Goal: Task Accomplishment & Management: Manage account settings

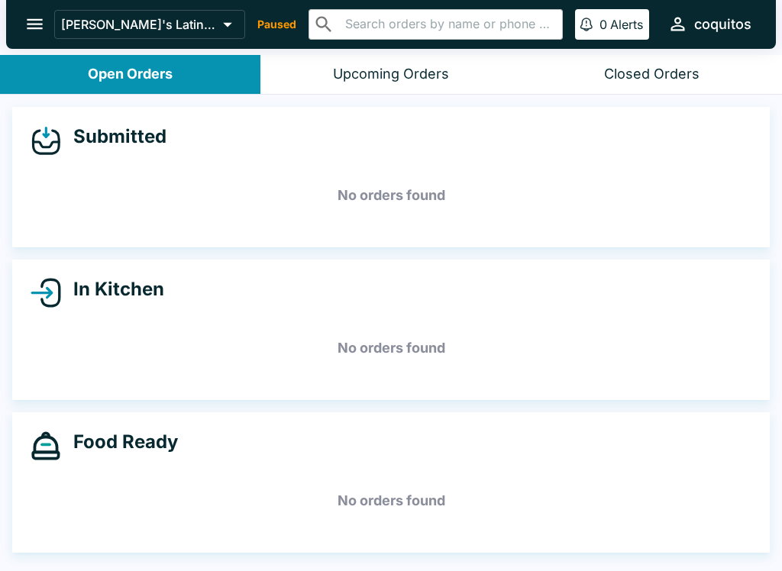
click at [37, 40] on button "open drawer" at bounding box center [34, 24] width 39 height 39
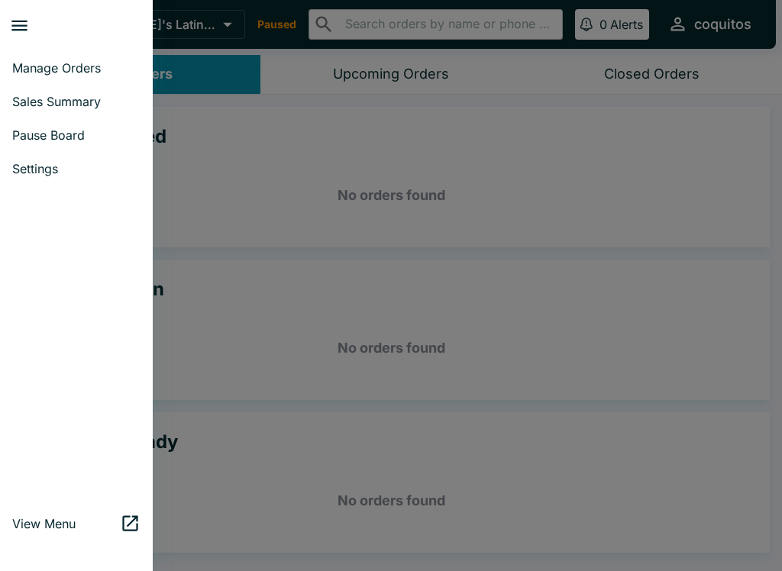
click at [99, 128] on span "Pause Board" at bounding box center [76, 135] width 128 height 15
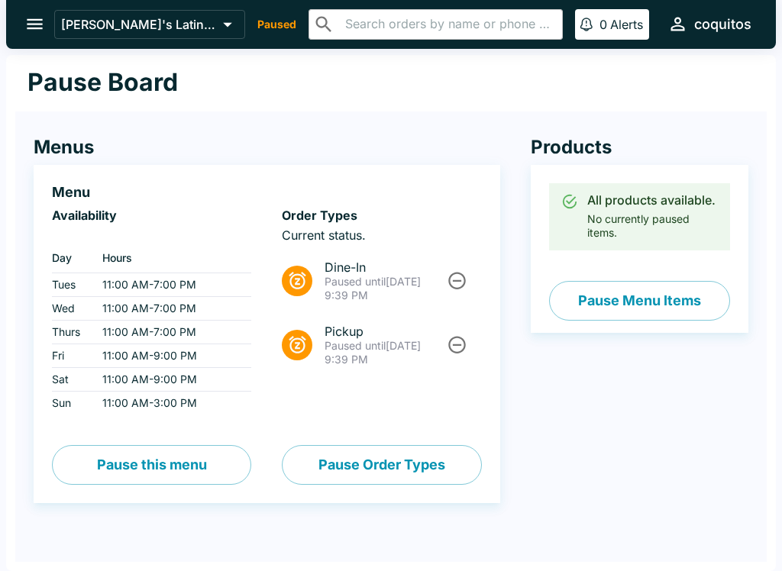
click at [462, 343] on icon "Unpause" at bounding box center [457, 345] width 21 height 21
click at [467, 278] on icon "Unpause" at bounding box center [457, 280] width 21 height 21
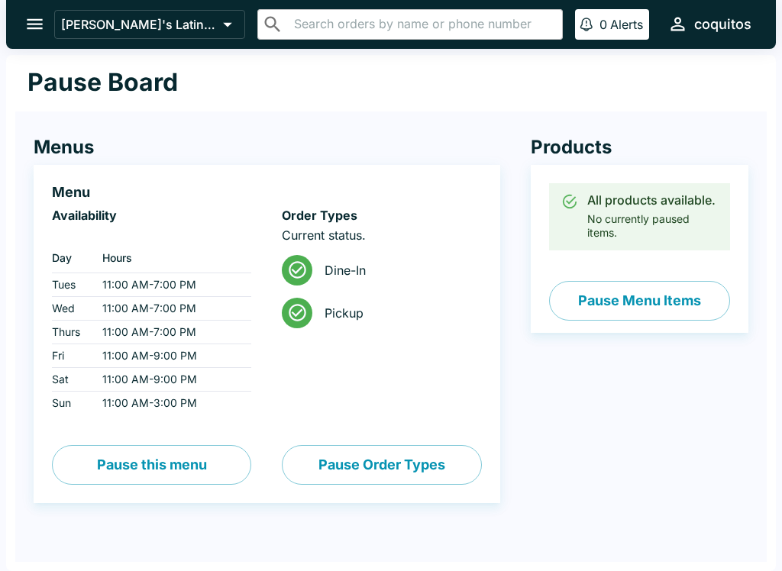
click at [60, 33] on button "[PERSON_NAME]'s Latin Cuisine" at bounding box center [149, 24] width 191 height 29
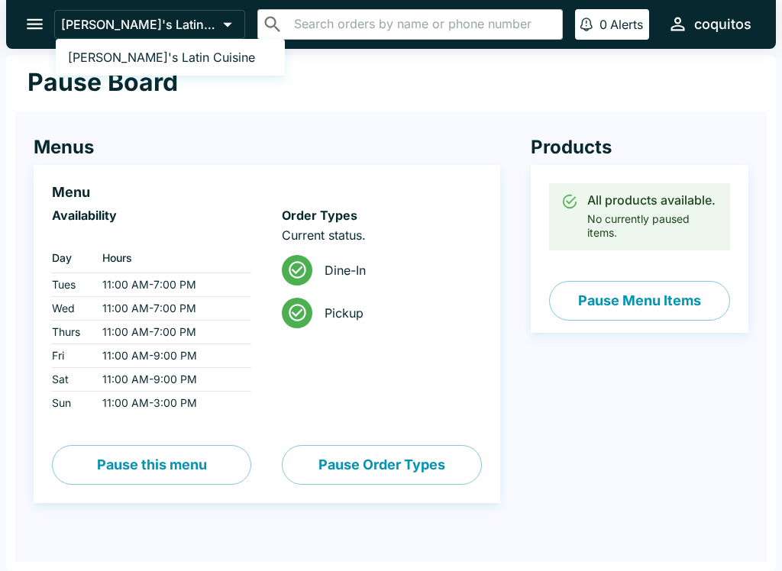
click at [40, 22] on div at bounding box center [391, 285] width 782 height 571
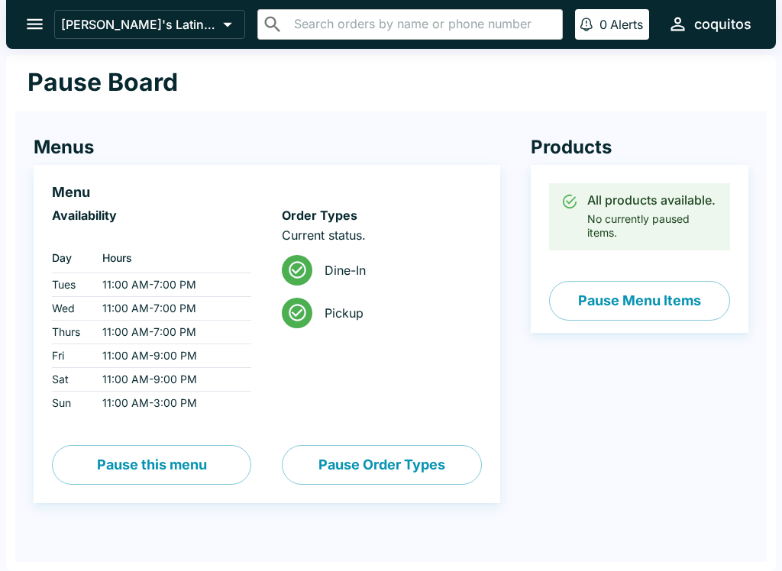
click at [46, 21] on button "open drawer" at bounding box center [34, 24] width 39 height 39
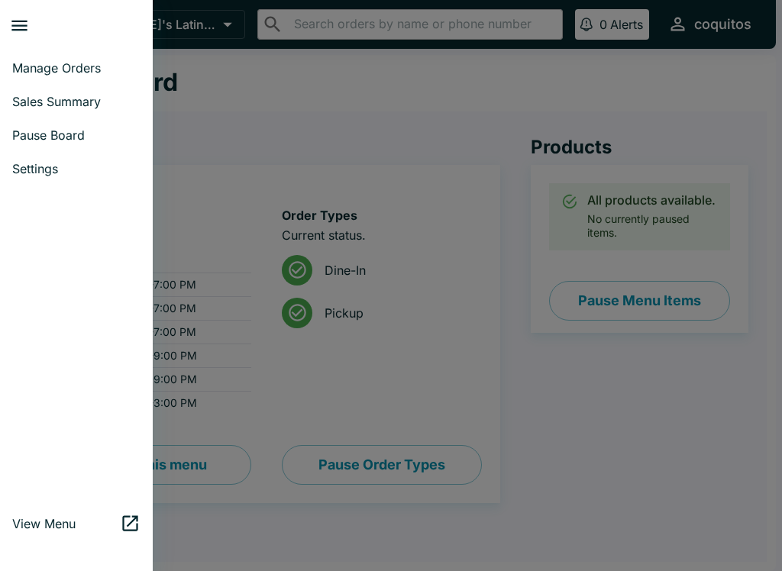
click at [101, 118] on link "Pause Board" at bounding box center [76, 135] width 153 height 34
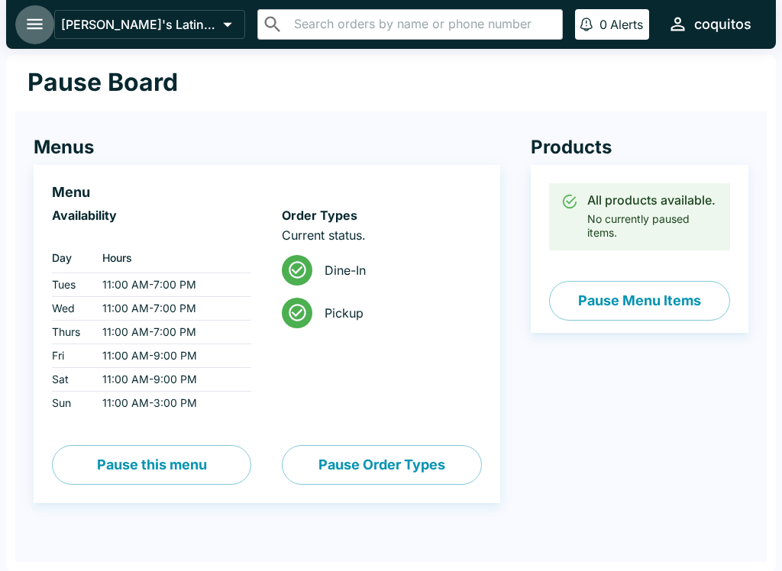
click at [45, 12] on button "open drawer" at bounding box center [34, 24] width 39 height 39
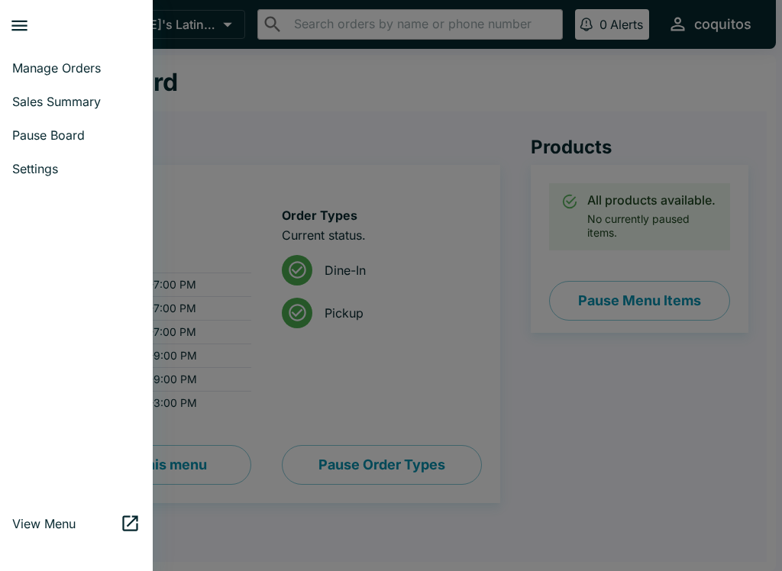
click at [105, 105] on span "Sales Summary" at bounding box center [76, 101] width 128 height 15
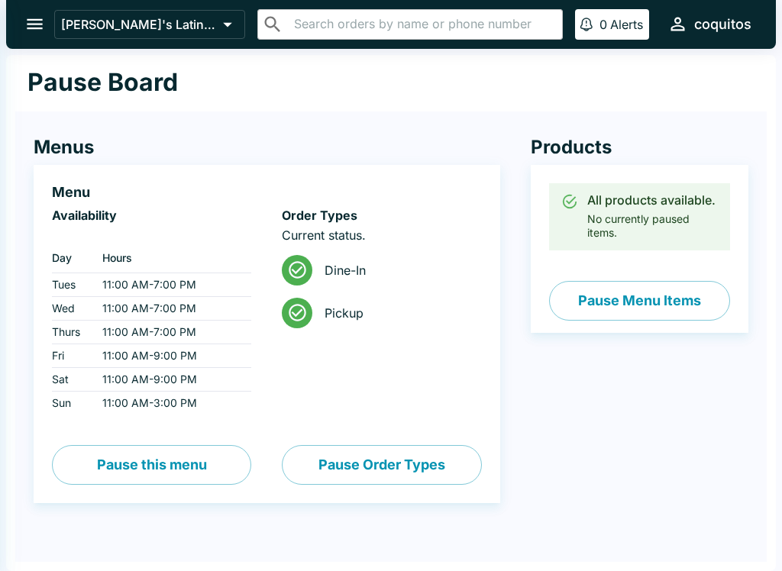
select select "03:00"
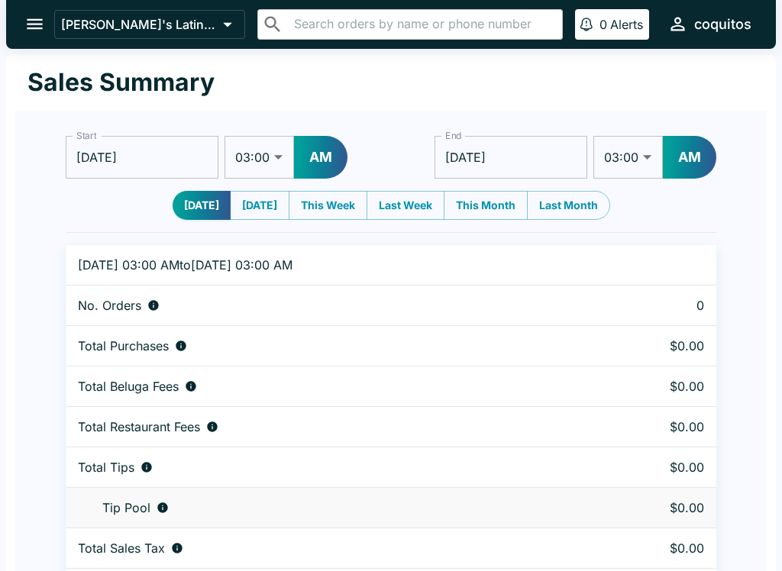
click at [40, 20] on icon "open drawer" at bounding box center [35, 24] width 16 height 11
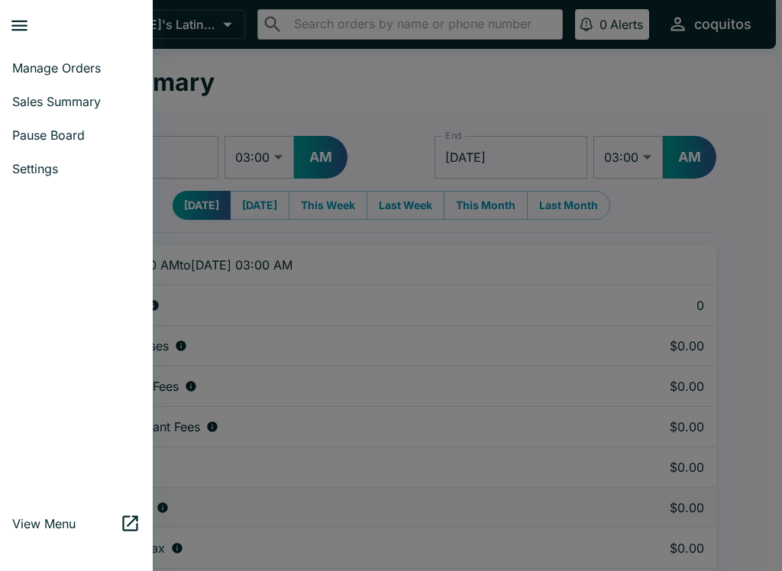
click at [124, 65] on span "Manage Orders" at bounding box center [76, 67] width 128 height 15
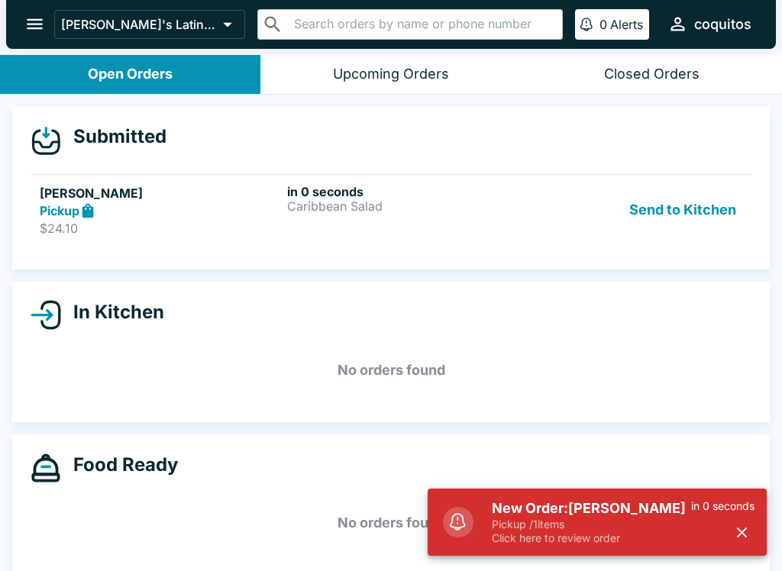
click at [607, 529] on p "Pickup / 1 items" at bounding box center [591, 525] width 199 height 14
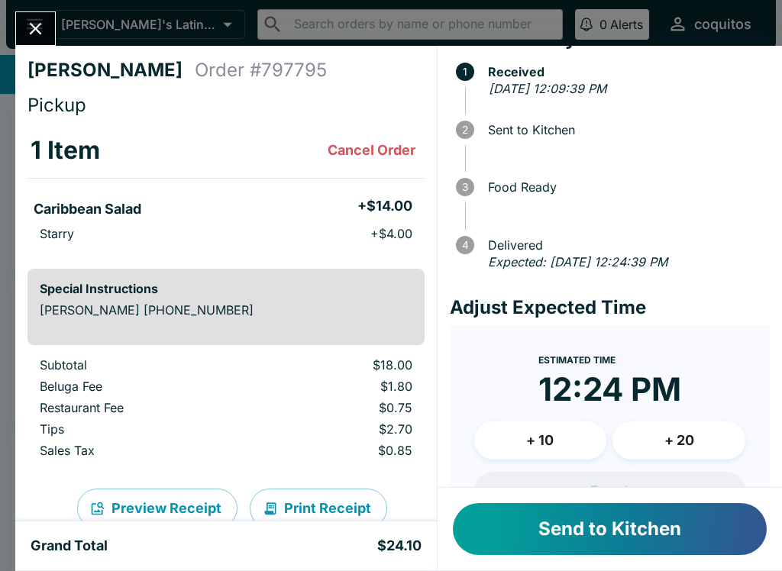
scroll to position [130, 0]
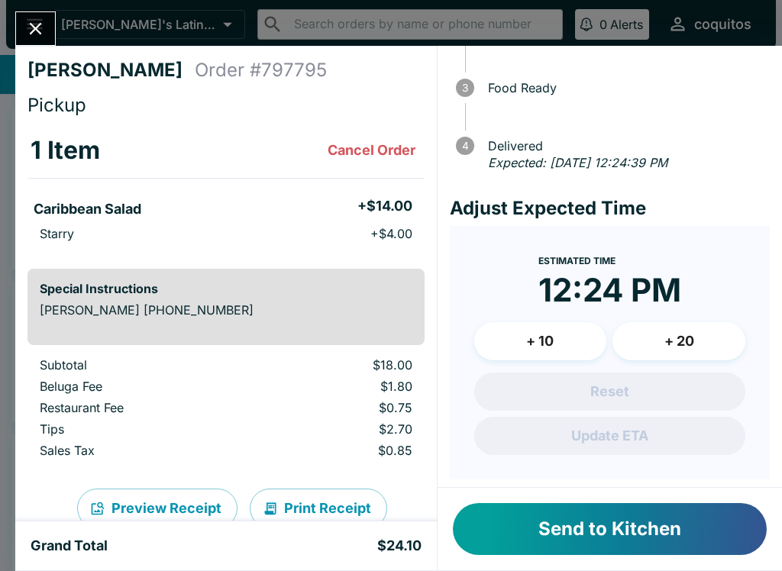
click at [586, 345] on button "+ 10" at bounding box center [540, 341] width 133 height 38
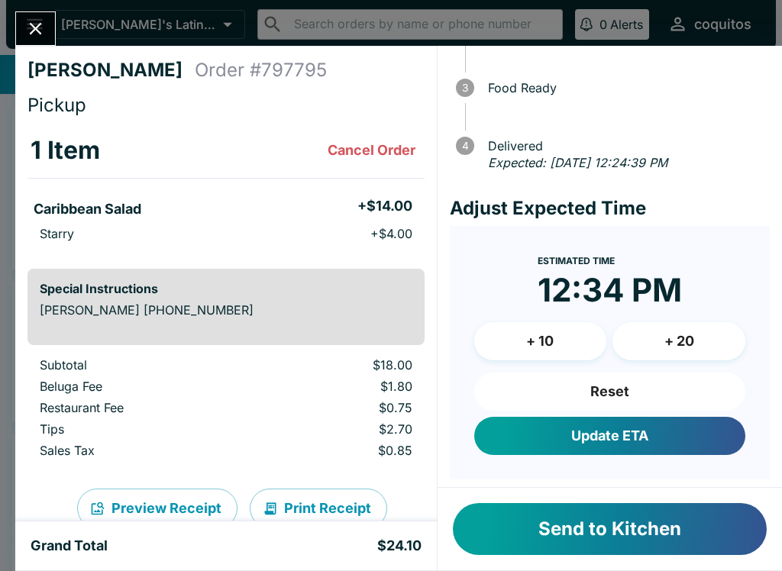
click at [698, 341] on button "+ 20" at bounding box center [679, 341] width 133 height 38
click at [697, 341] on button "+ 20" at bounding box center [679, 341] width 133 height 38
click at [702, 341] on button "+ 20" at bounding box center [679, 341] width 133 height 38
click at [675, 427] on button "Update ETA" at bounding box center [609, 436] width 271 height 38
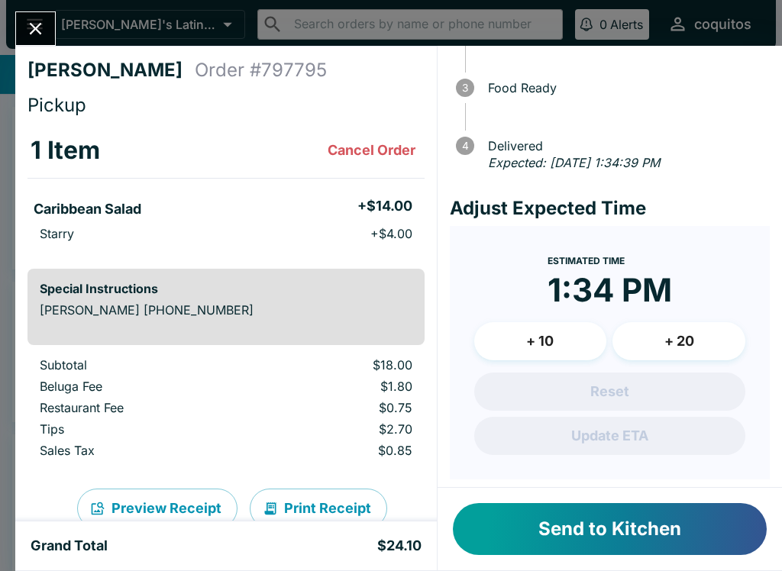
click at [662, 522] on button "Send to Kitchen" at bounding box center [610, 529] width 314 height 52
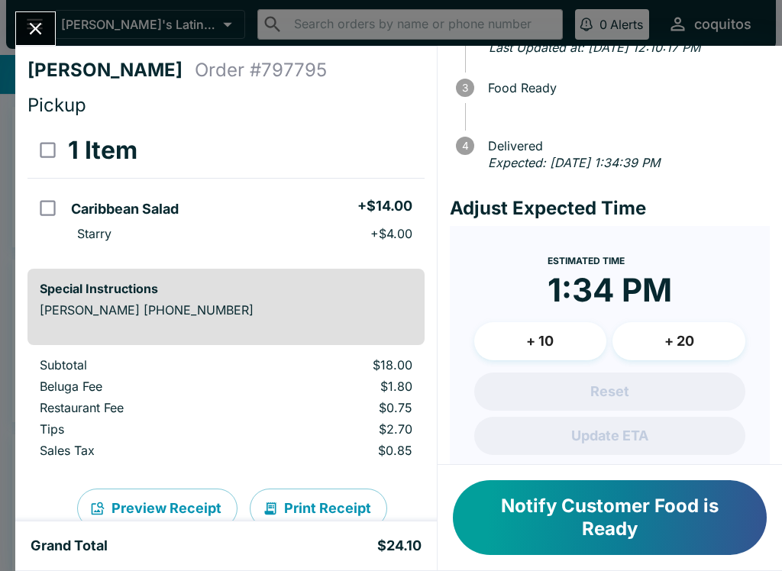
click at [42, 31] on icon "Close" at bounding box center [35, 28] width 21 height 21
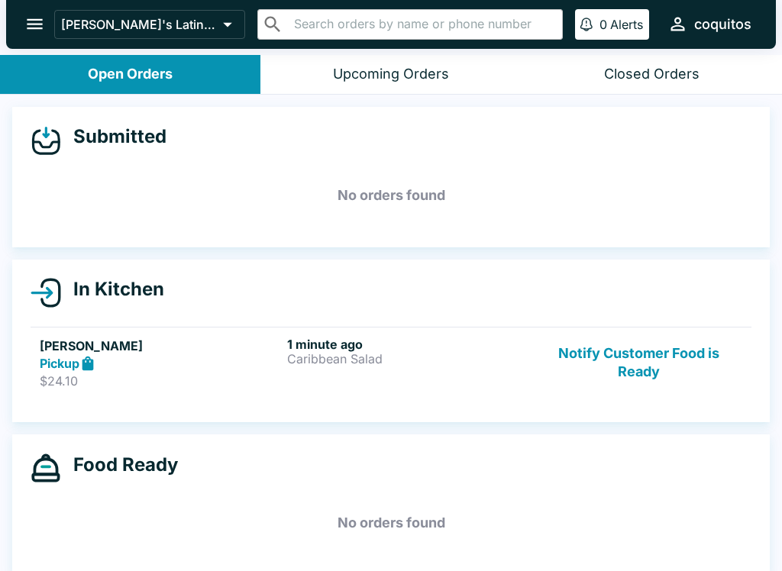
click at [633, 360] on button "Notify Customer Food is Ready" at bounding box center [638, 363] width 207 height 53
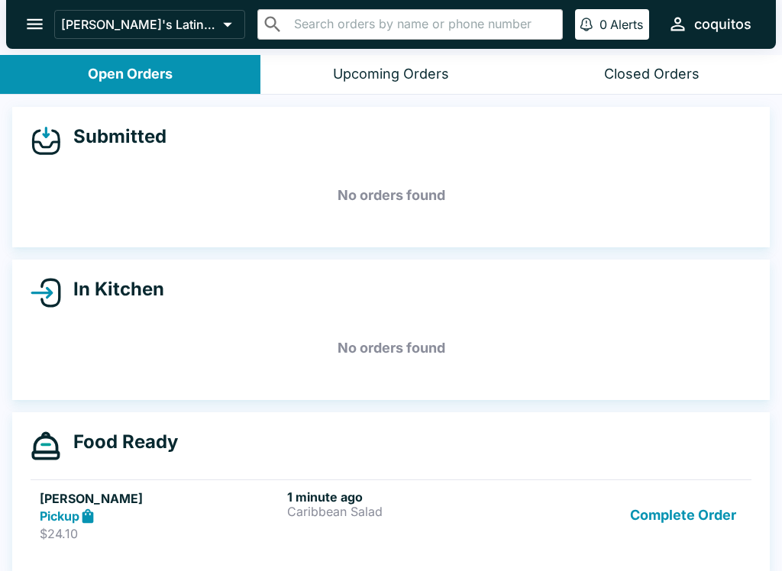
click at [696, 518] on button "Complete Order" at bounding box center [683, 516] width 118 height 53
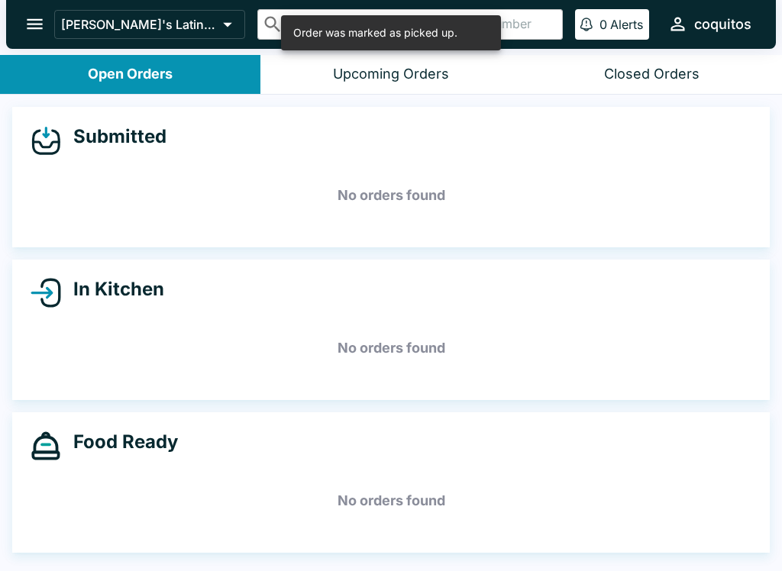
click at [645, 66] on div "Closed Orders" at bounding box center [651, 75] width 95 height 18
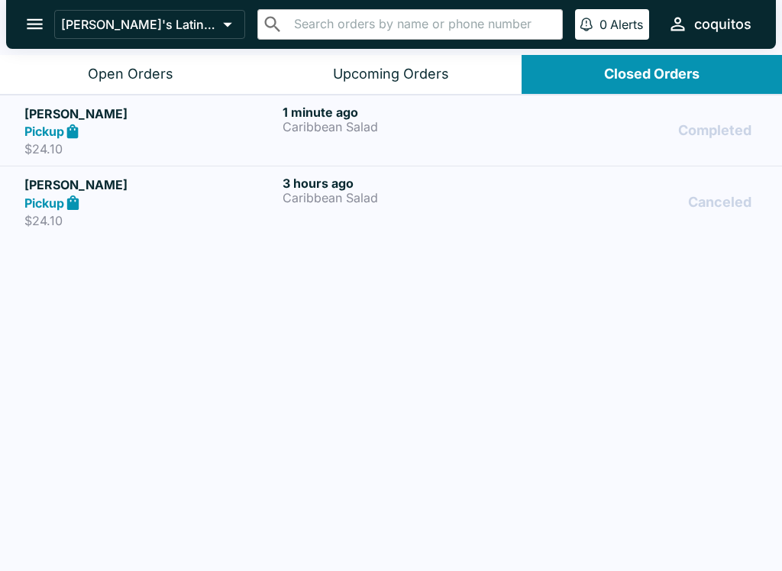
click at [282, 126] on div "[PERSON_NAME] Pickup $24.10 1 minute ago Caribbean Salad Completed" at bounding box center [390, 131] width 733 height 53
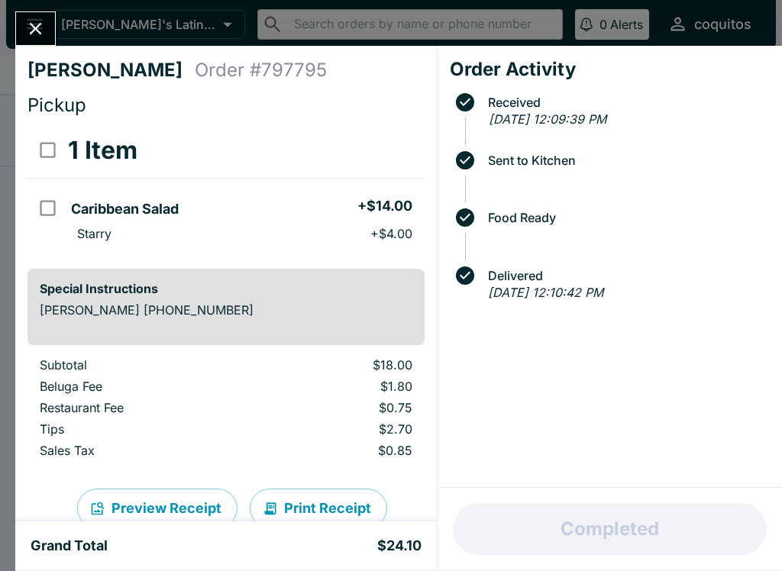
click at [44, 29] on icon "Close" at bounding box center [35, 28] width 21 height 21
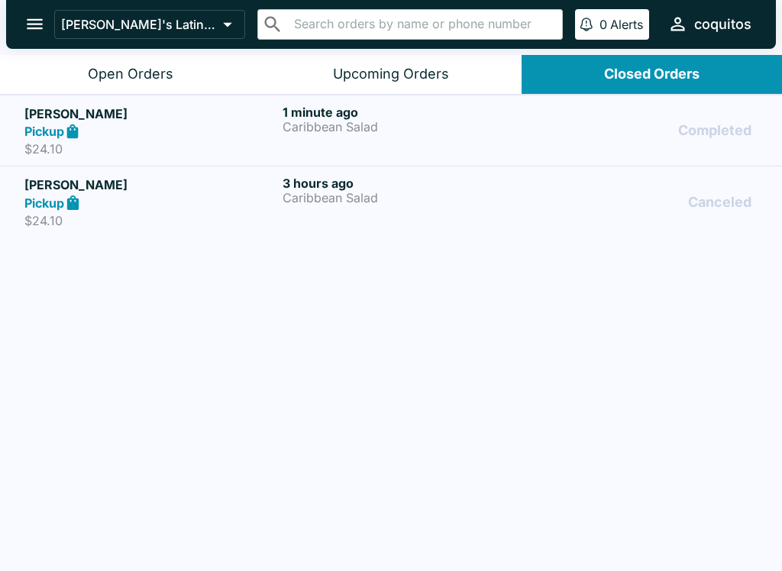
click at [155, 63] on button "Open Orders" at bounding box center [130, 74] width 260 height 39
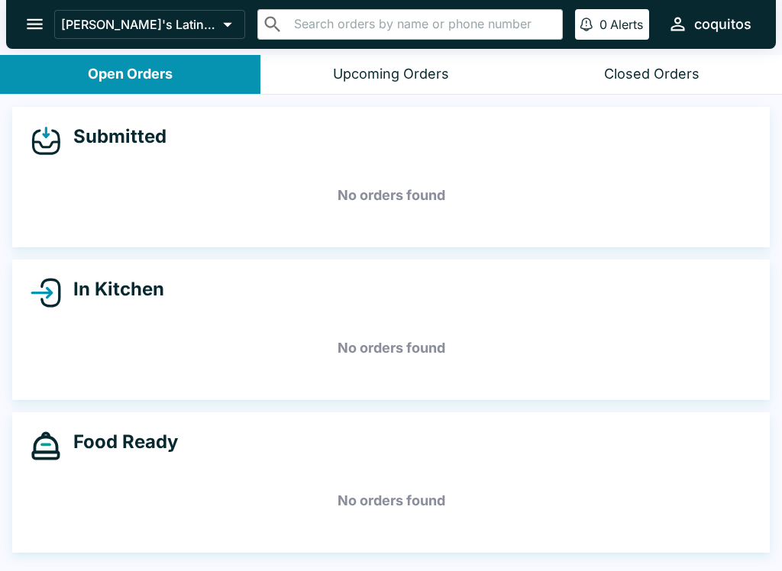
click at [43, 30] on icon "open drawer" at bounding box center [34, 24] width 21 height 21
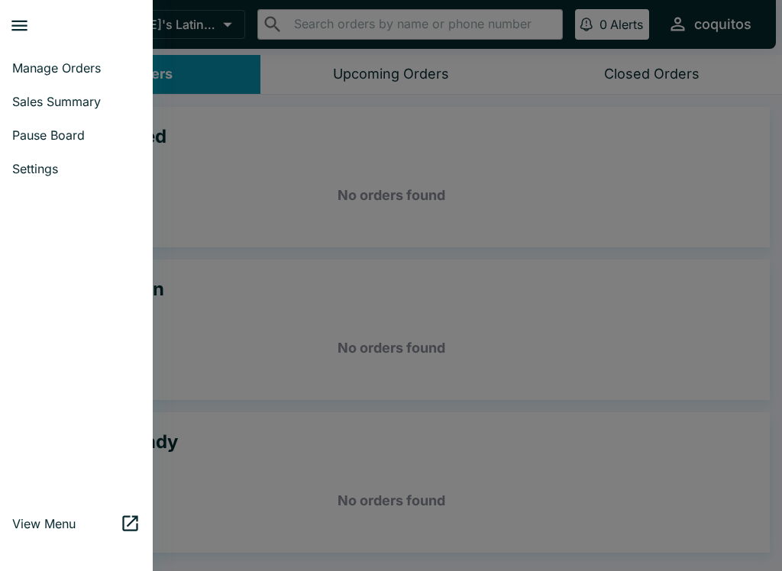
click at [319, 151] on div at bounding box center [391, 285] width 782 height 571
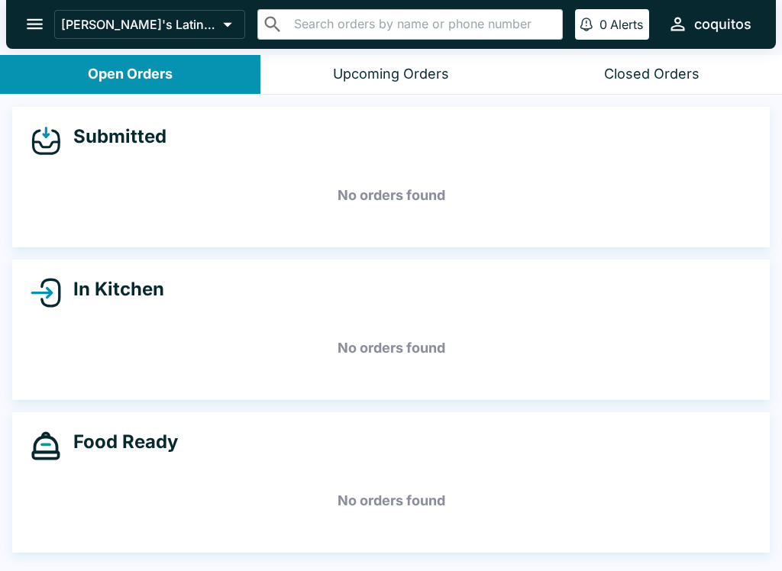
click at [694, 67] on div "Closed Orders" at bounding box center [651, 75] width 95 height 18
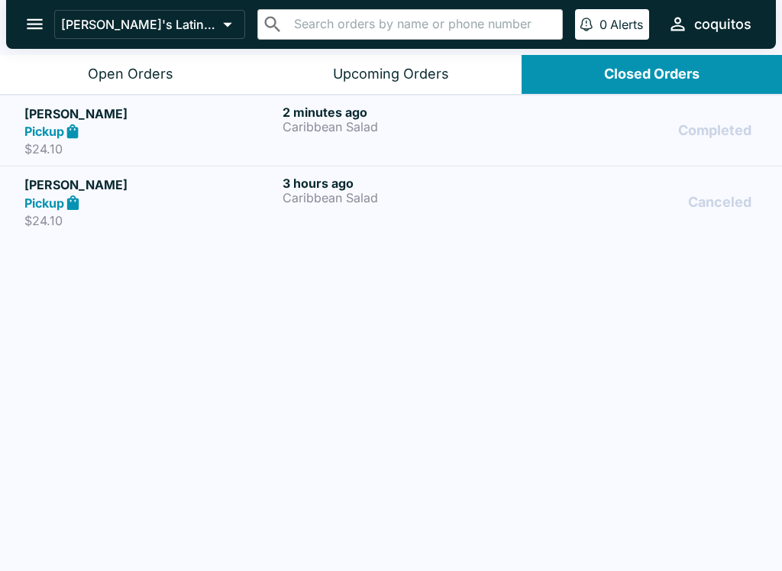
click at [445, 123] on p "Caribbean Salad" at bounding box center [409, 127] width 252 height 14
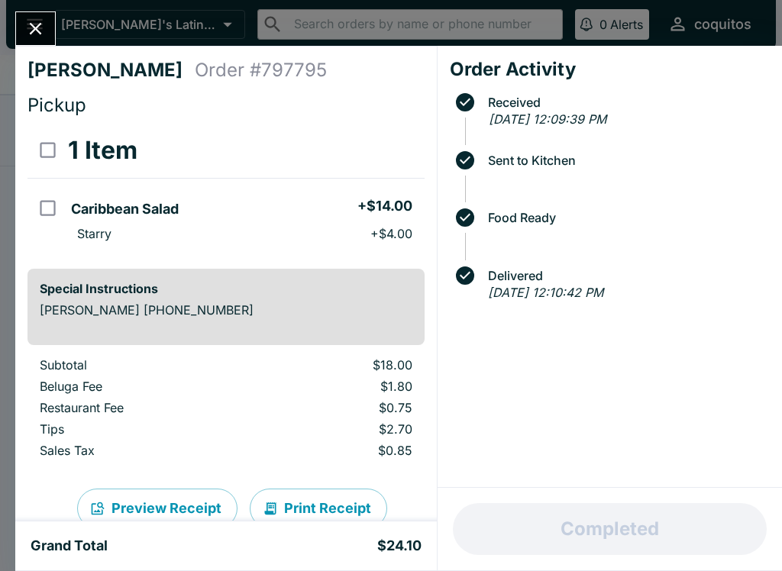
click at [64, 197] on input "orders table" at bounding box center [48, 208] width 34 height 34
checkbox input "true"
click at [381, 161] on button "Refund" at bounding box center [382, 150] width 79 height 38
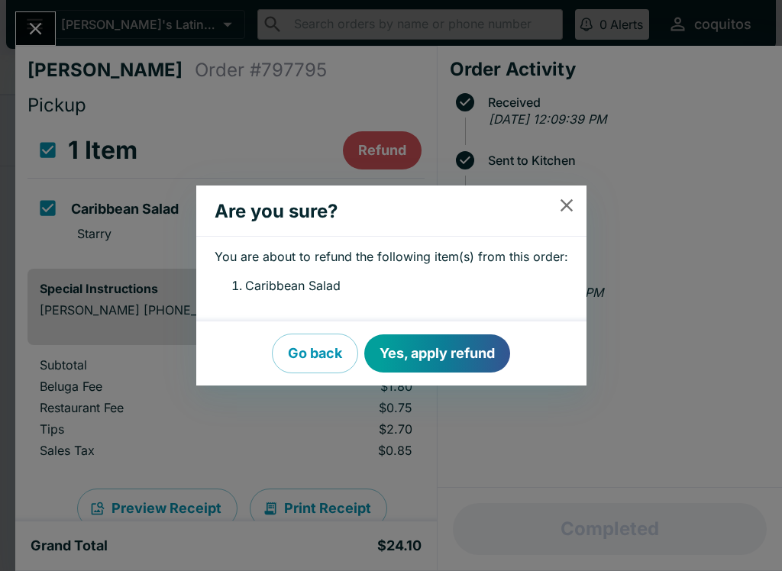
click at [463, 343] on button "Yes, apply refund" at bounding box center [437, 354] width 146 height 38
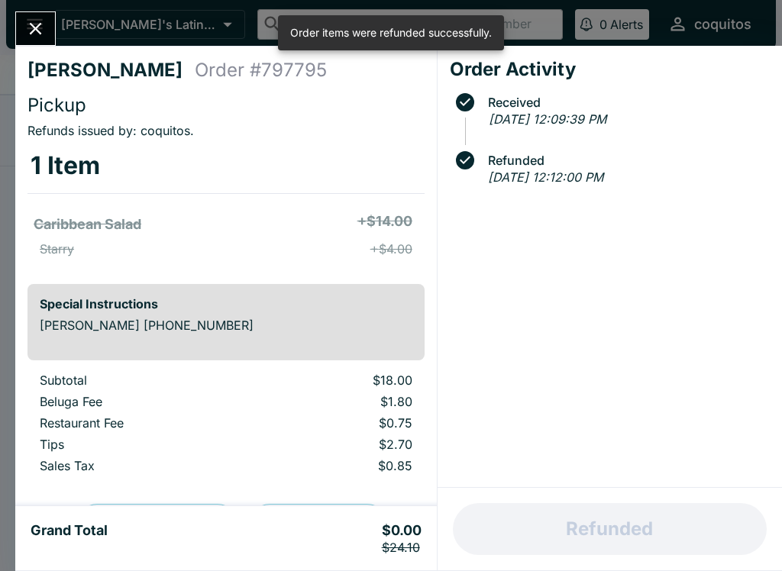
click at [44, 33] on icon "Close" at bounding box center [35, 28] width 21 height 21
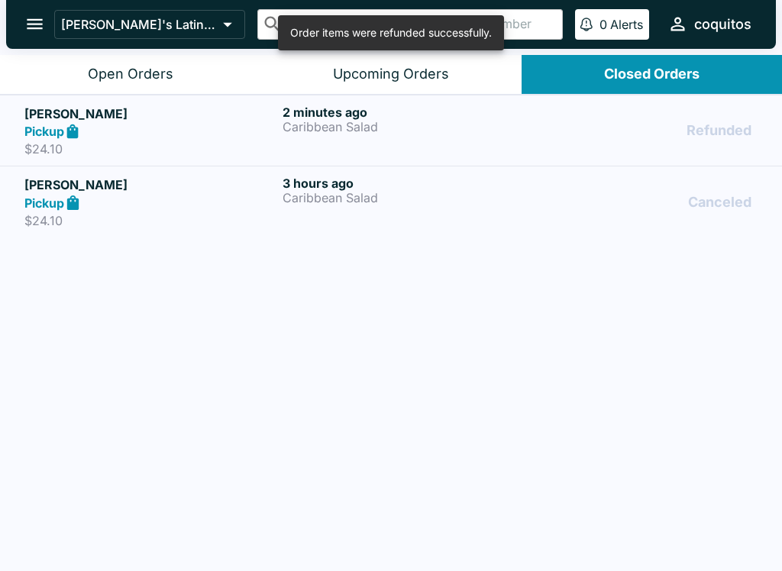
click at [778, 109] on link "[PERSON_NAME] Pickup $24.10 2 minutes ago Caribbean Salad Refunded" at bounding box center [391, 131] width 782 height 72
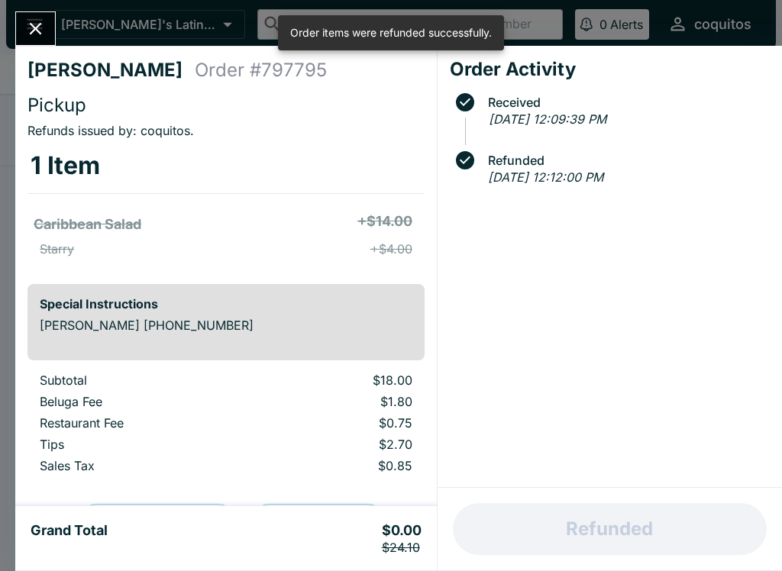
click at [42, 31] on icon "Close" at bounding box center [35, 28] width 21 height 21
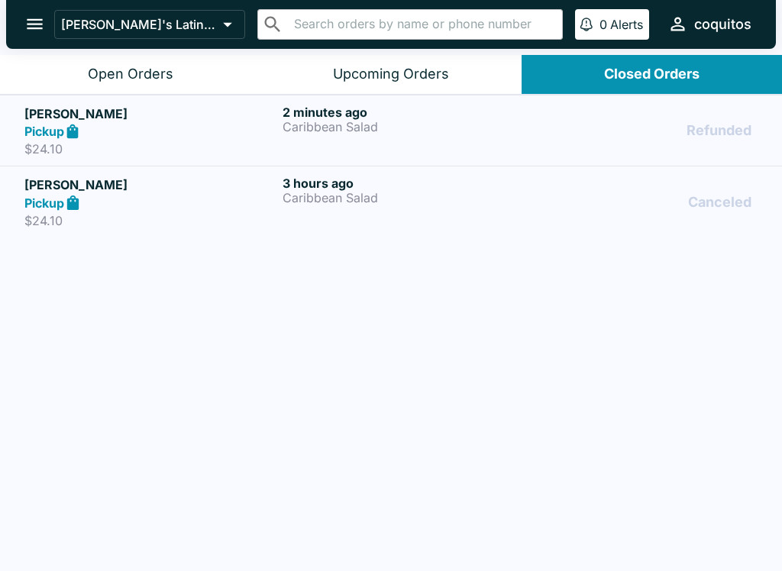
click at [154, 68] on div "Open Orders" at bounding box center [131, 75] width 86 height 18
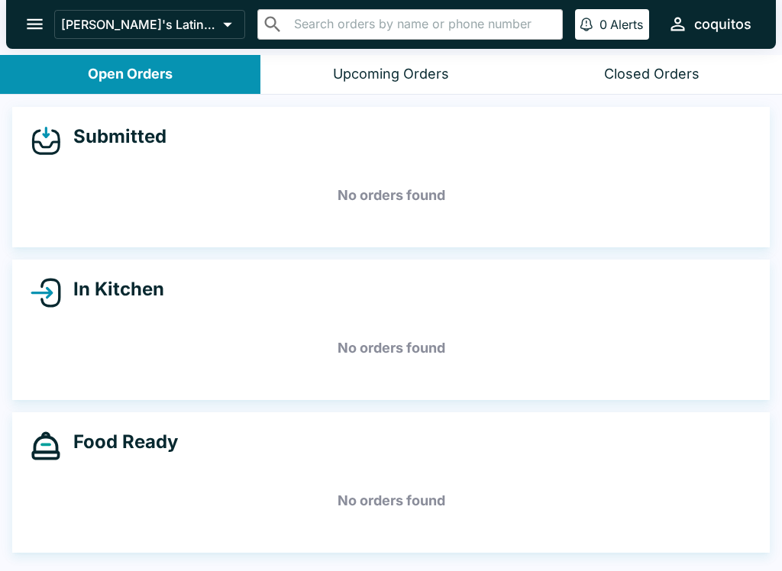
click at [458, 80] on button "Upcoming Orders" at bounding box center [390, 74] width 260 height 39
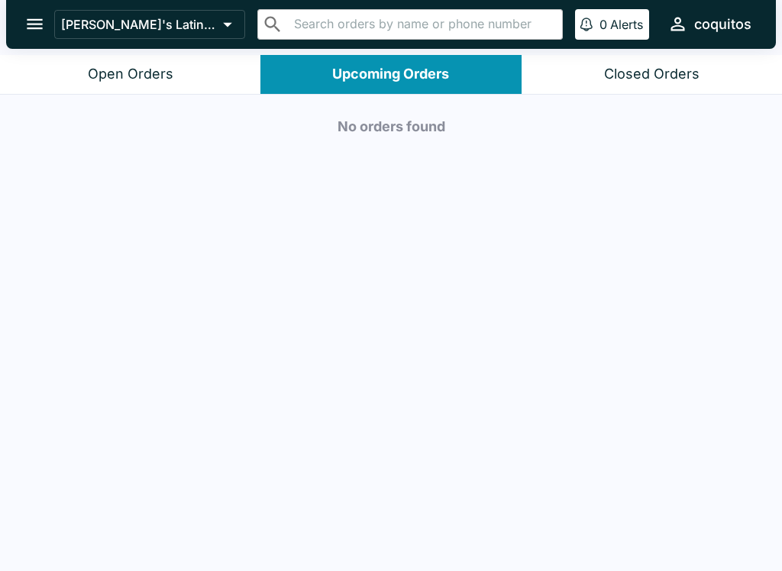
scroll to position [2, 0]
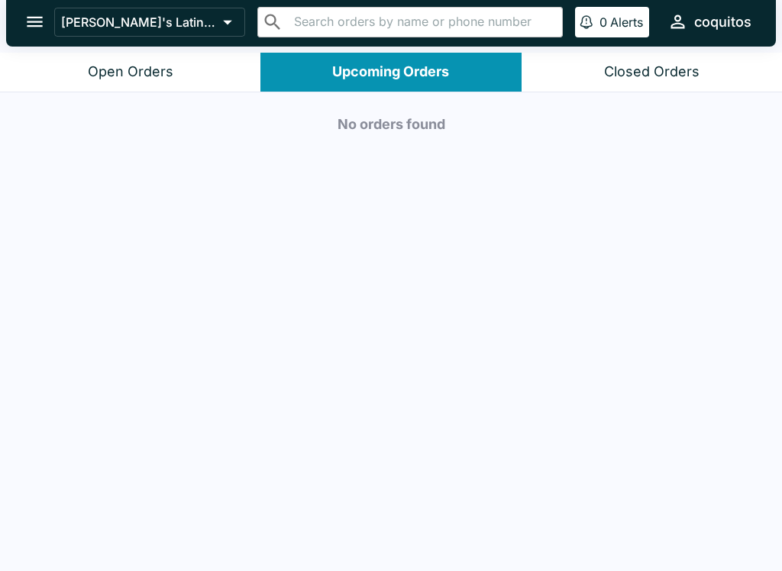
click at [201, 86] on button "Open Orders" at bounding box center [130, 72] width 260 height 39
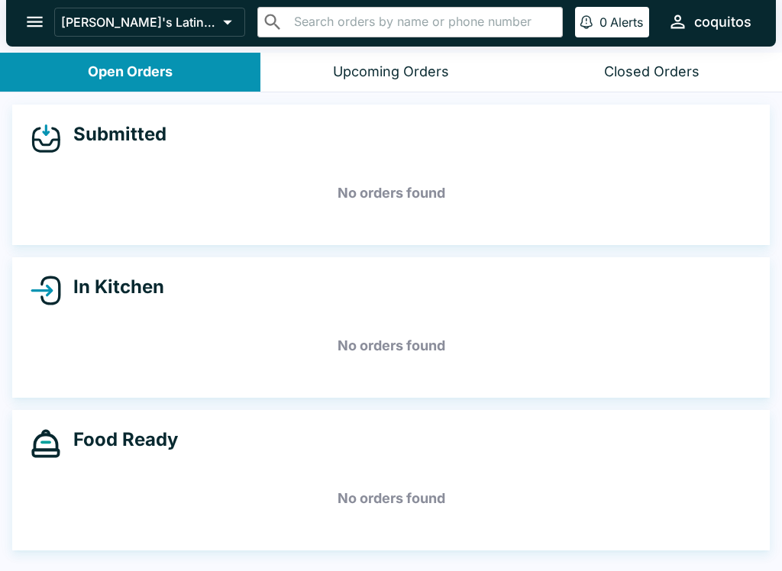
click at [50, 23] on button "open drawer" at bounding box center [34, 21] width 39 height 39
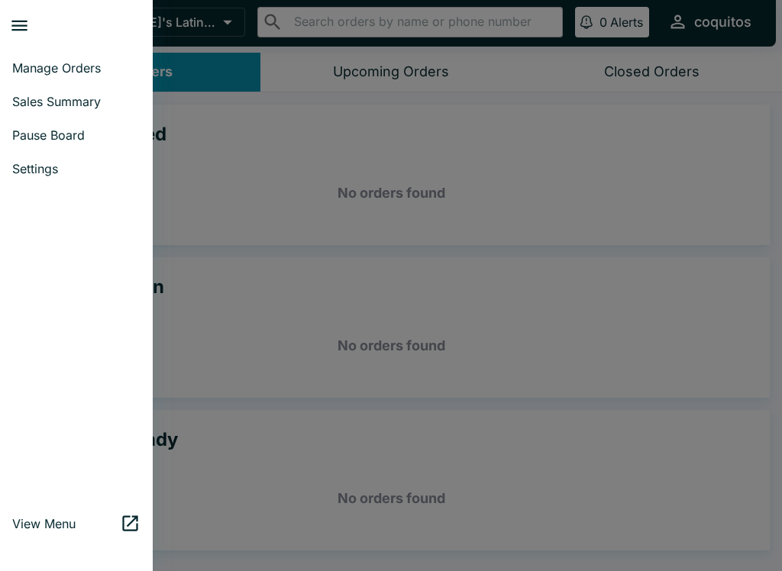
click at [90, 126] on link "Pause Board" at bounding box center [76, 135] width 153 height 34
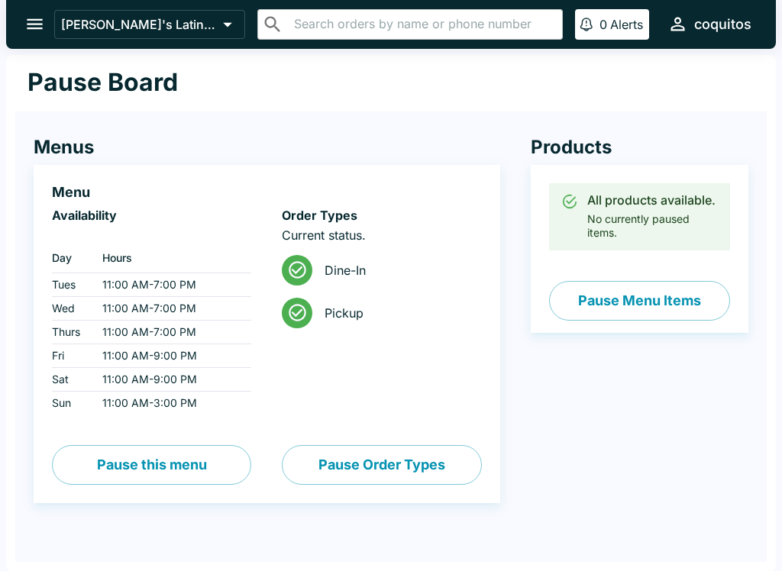
click at [700, 313] on button "Pause Menu Items" at bounding box center [639, 301] width 181 height 40
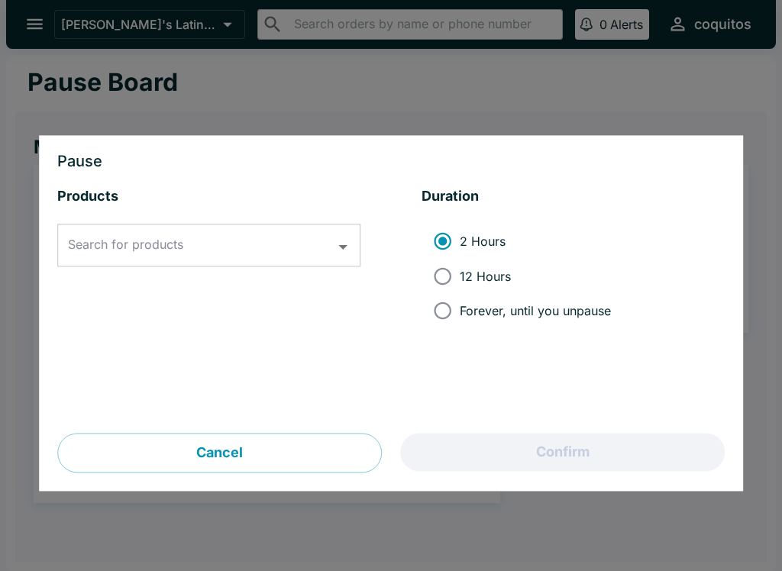
click at [353, 252] on icon "Open" at bounding box center [343, 247] width 21 height 21
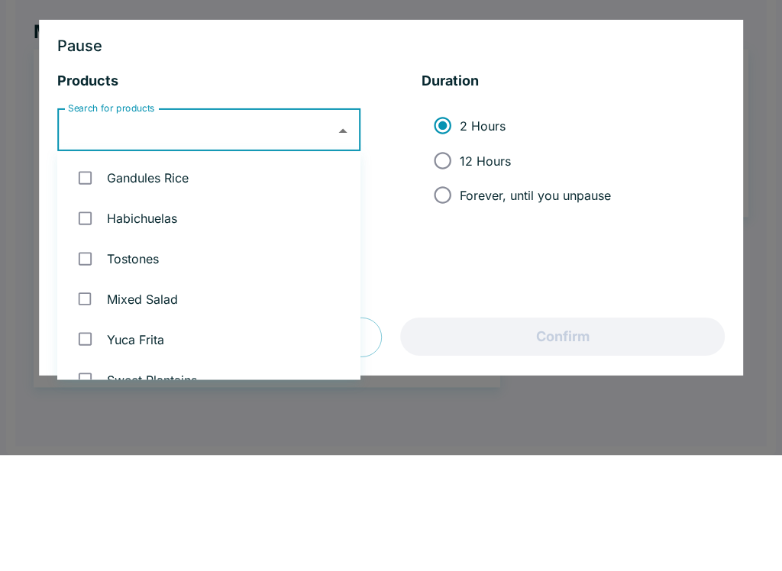
click at [100, 319] on input "checkbox" at bounding box center [85, 334] width 31 height 31
checkbox input "true"
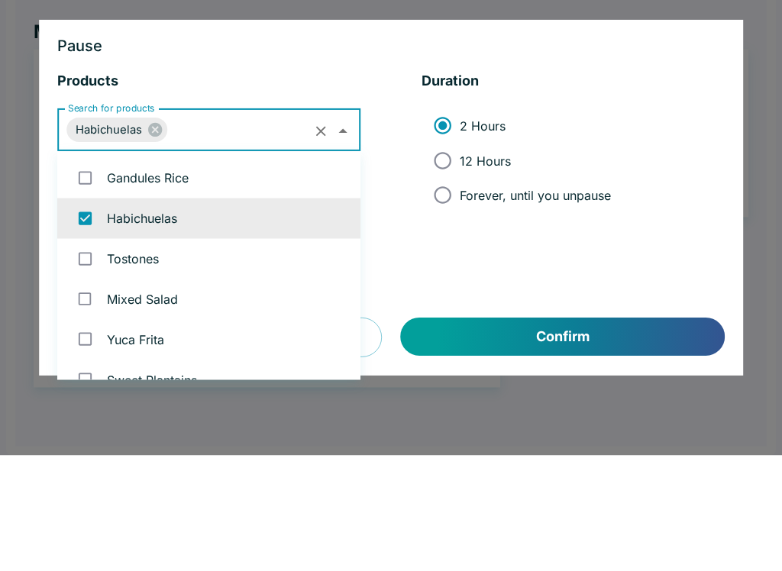
click at [93, 278] on input "checkbox" at bounding box center [85, 293] width 31 height 31
checkbox input "true"
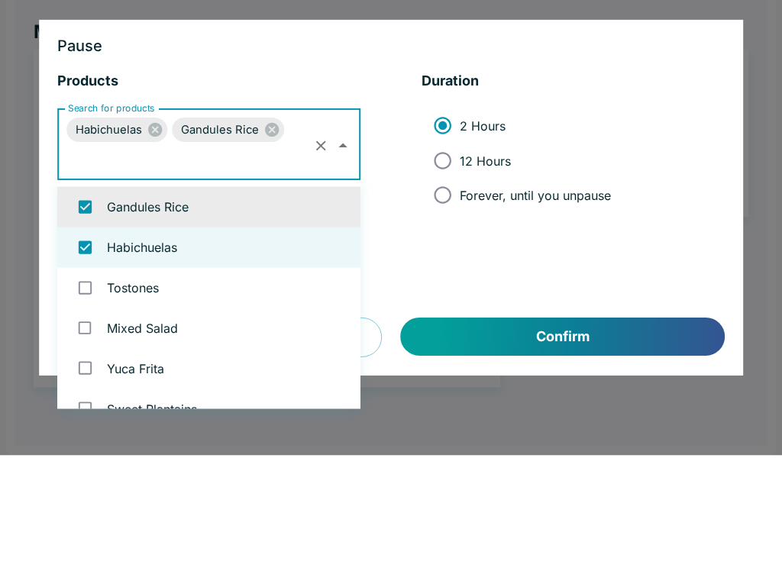
click at [459, 294] on input "Forever, until you unpause" at bounding box center [442, 311] width 34 height 34
radio input "true"
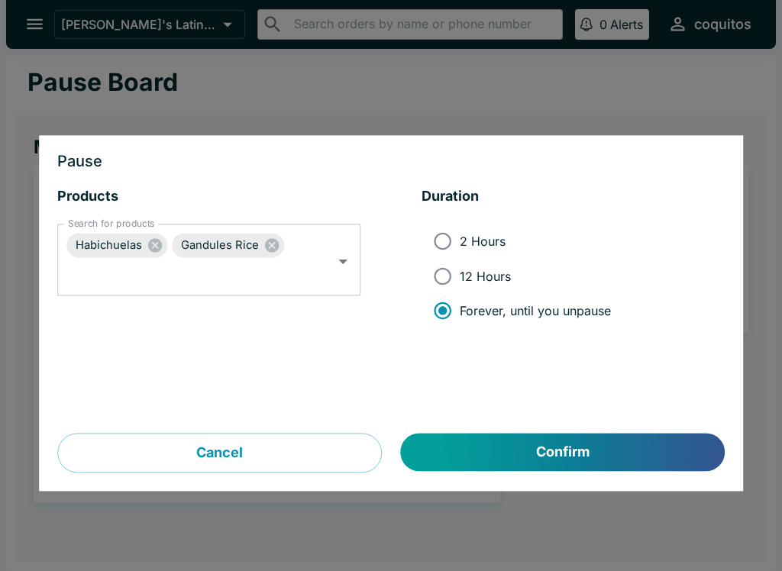
click at [671, 460] on button "Confirm" at bounding box center [563, 453] width 324 height 38
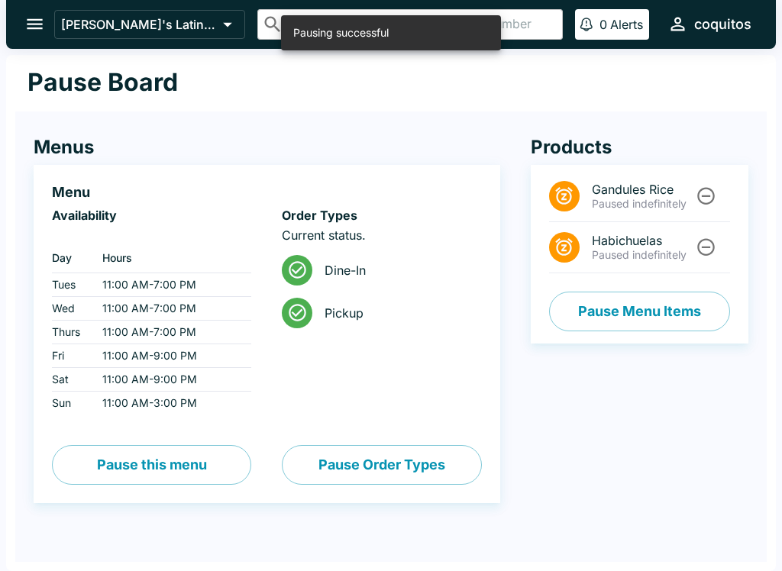
click at [726, 241] on li "Habichuelas Paused indefinitely" at bounding box center [639, 247] width 181 height 51
click at [726, 183] on li "Gandules Rice Paused indefinitely" at bounding box center [639, 196] width 181 height 51
click at [719, 190] on button "Unpause" at bounding box center [706, 196] width 28 height 28
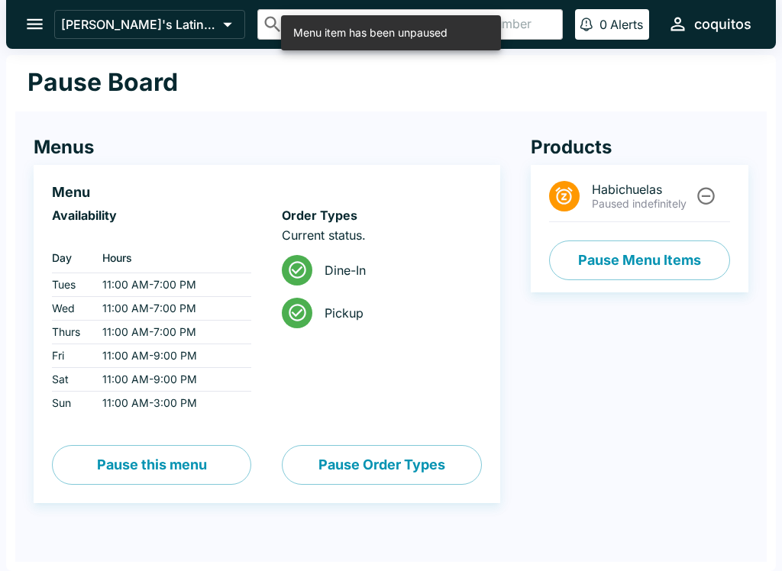
click at [715, 187] on icon "Unpause" at bounding box center [706, 196] width 21 height 21
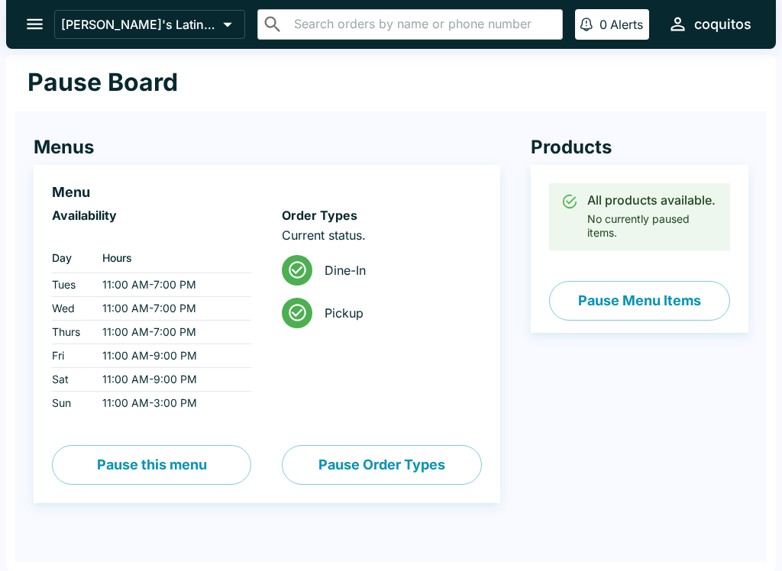
click at [199, 467] on button "Pause this menu" at bounding box center [151, 465] width 199 height 40
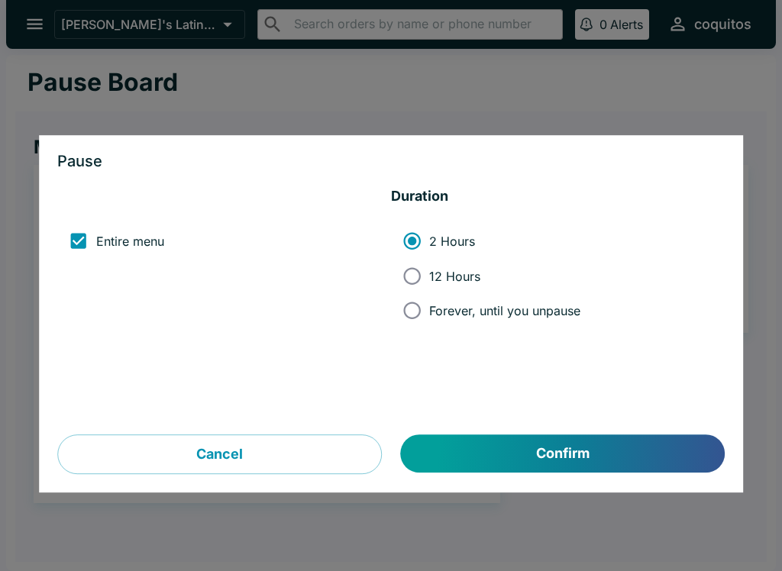
click at [429, 267] on label "12 Hours" at bounding box center [488, 276] width 186 height 34
click at [429, 267] on input "12 Hours" at bounding box center [412, 276] width 34 height 34
radio input "true"
click at [526, 454] on button "Confirm" at bounding box center [563, 454] width 324 height 38
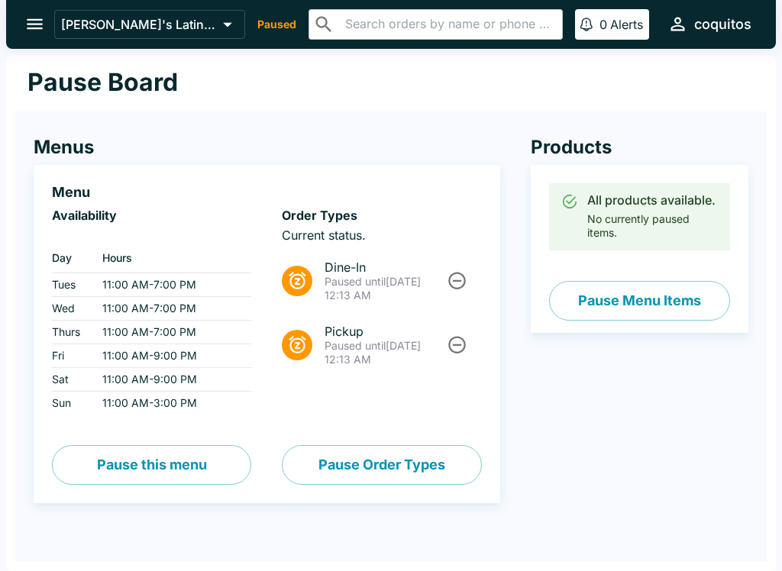
click at [469, 335] on div at bounding box center [456, 345] width 26 height 28
click at [470, 277] on button "Unpause" at bounding box center [457, 281] width 28 height 28
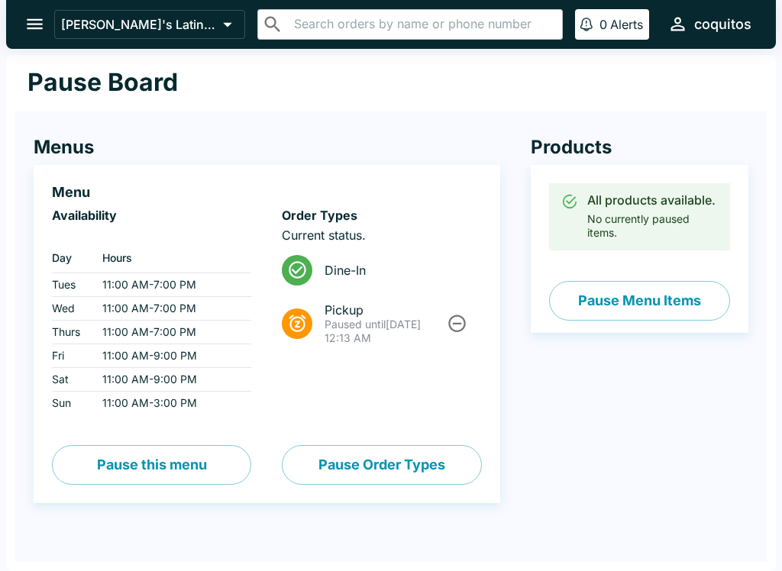
click at [462, 338] on button "Unpause" at bounding box center [457, 323] width 28 height 28
click at [35, 22] on icon "open drawer" at bounding box center [34, 24] width 21 height 21
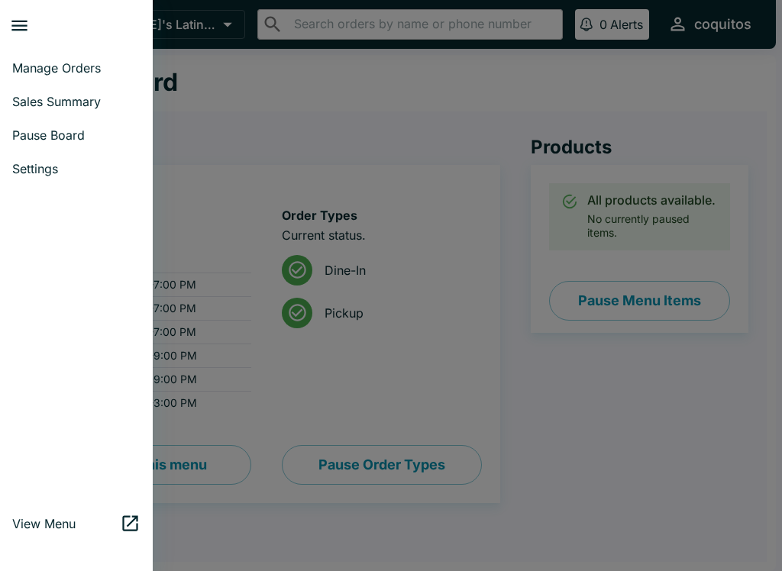
click at [116, 100] on span "Sales Summary" at bounding box center [76, 101] width 128 height 15
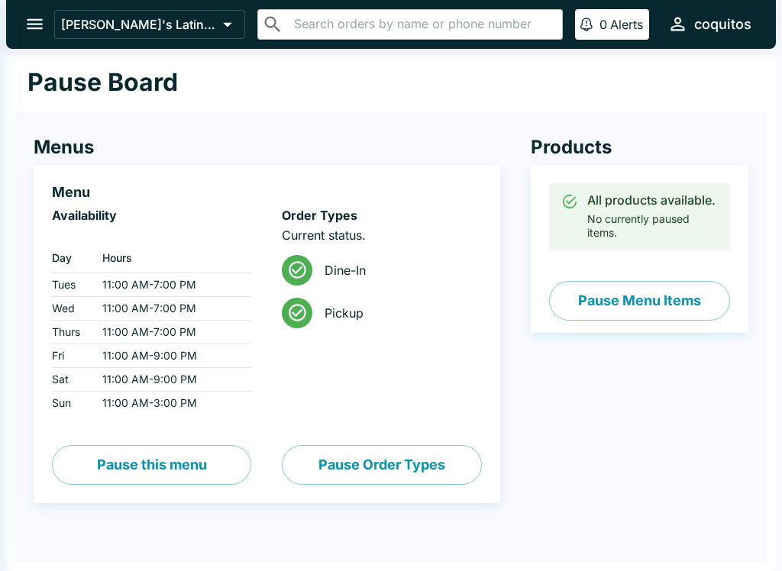
select select "03:00"
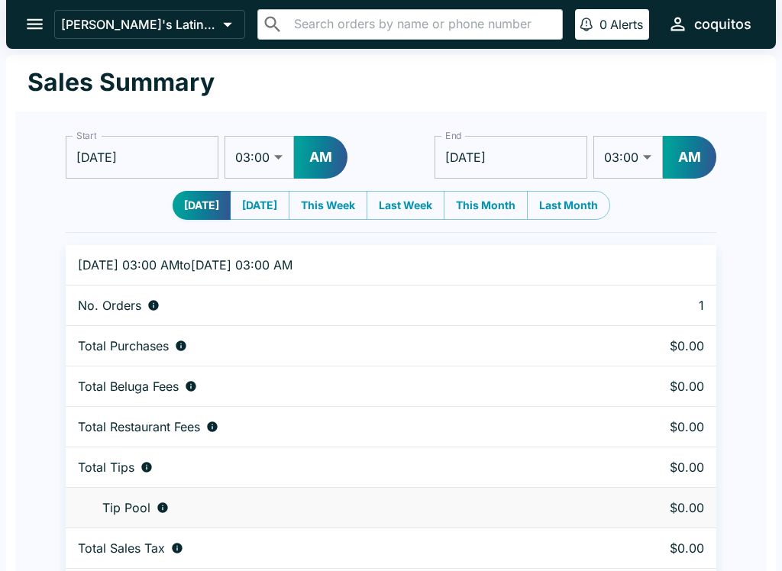
click at [44, 23] on icon "open drawer" at bounding box center [34, 24] width 21 height 21
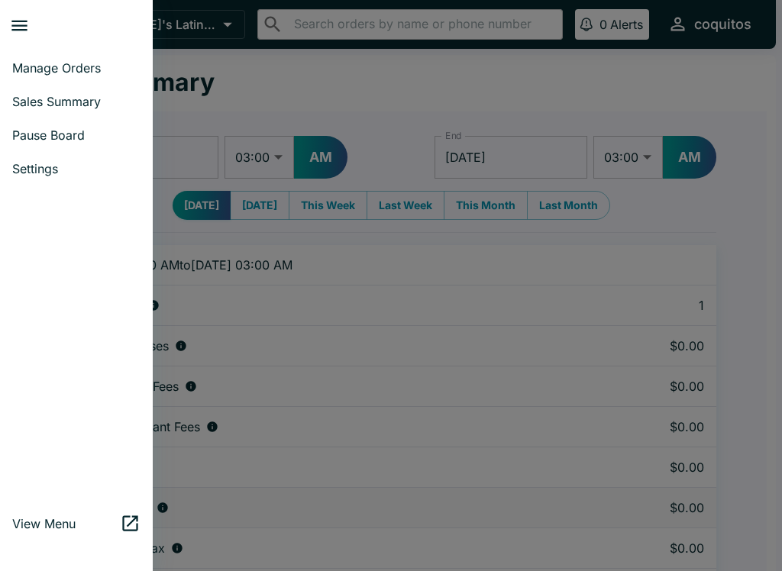
click at [94, 66] on span "Manage Orders" at bounding box center [76, 67] width 128 height 15
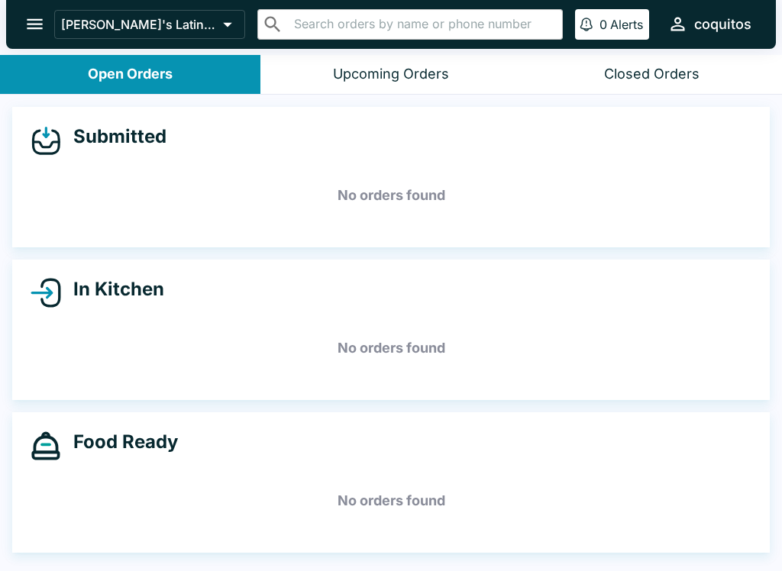
click at [36, 19] on icon "open drawer" at bounding box center [34, 24] width 21 height 21
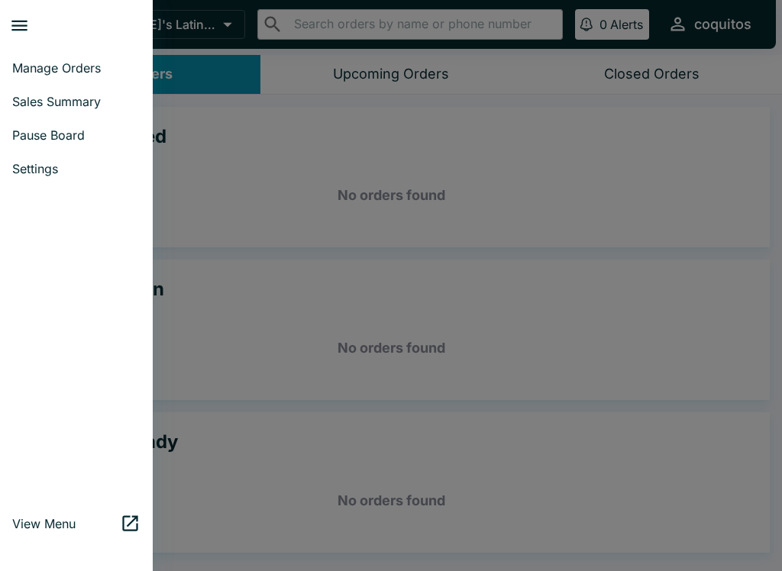
click at [70, 163] on span "Settings" at bounding box center [76, 168] width 128 height 15
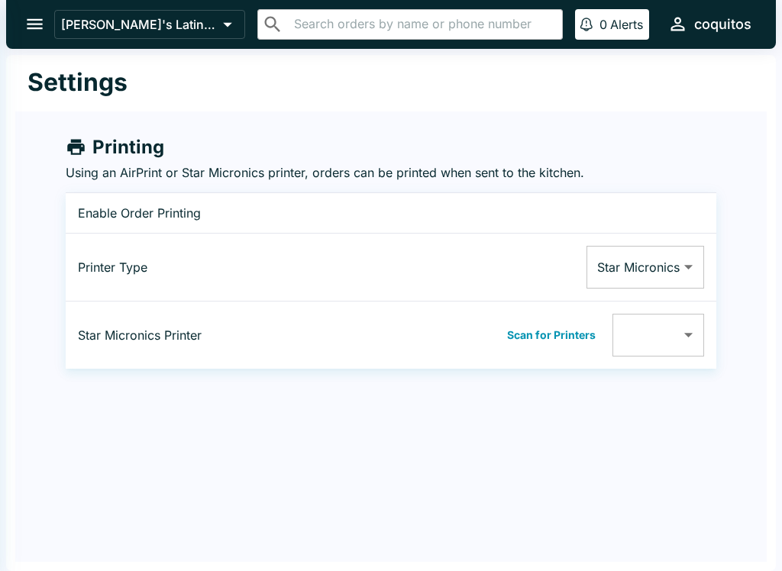
type input "00116223FE81"
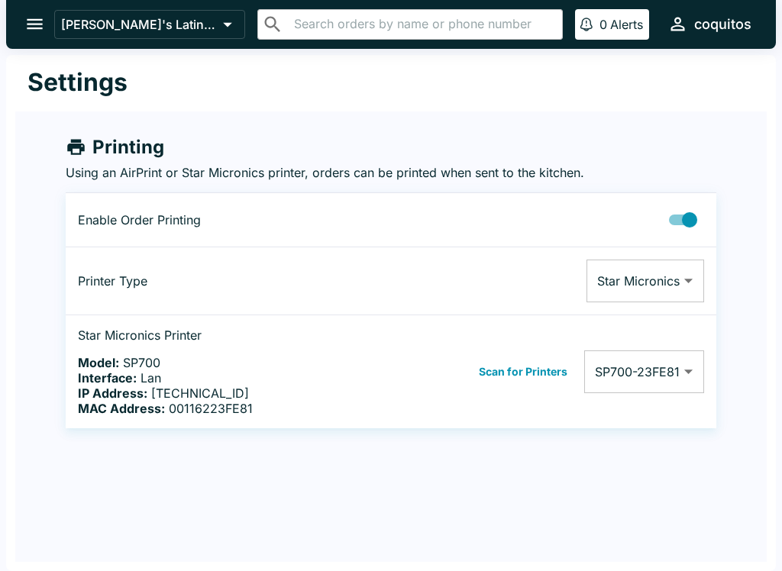
click at [42, 30] on icon "open drawer" at bounding box center [34, 24] width 21 height 21
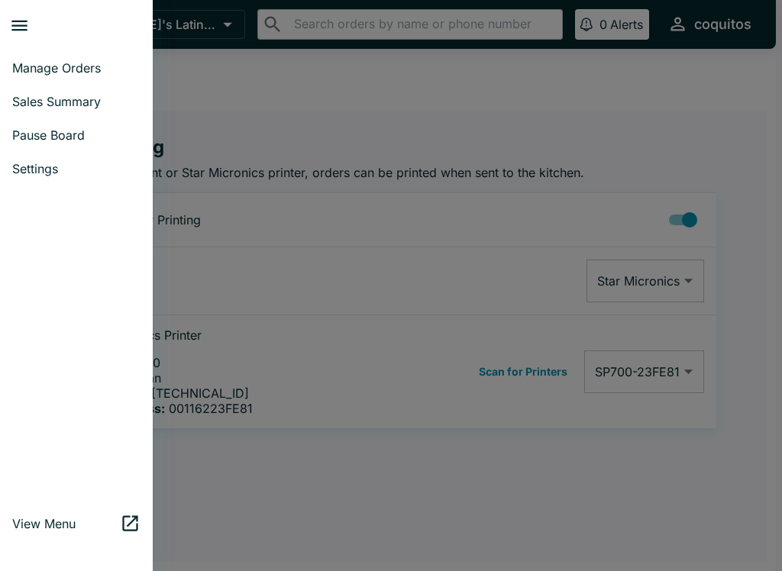
click at [65, 185] on link "Settings" at bounding box center [76, 169] width 153 height 34
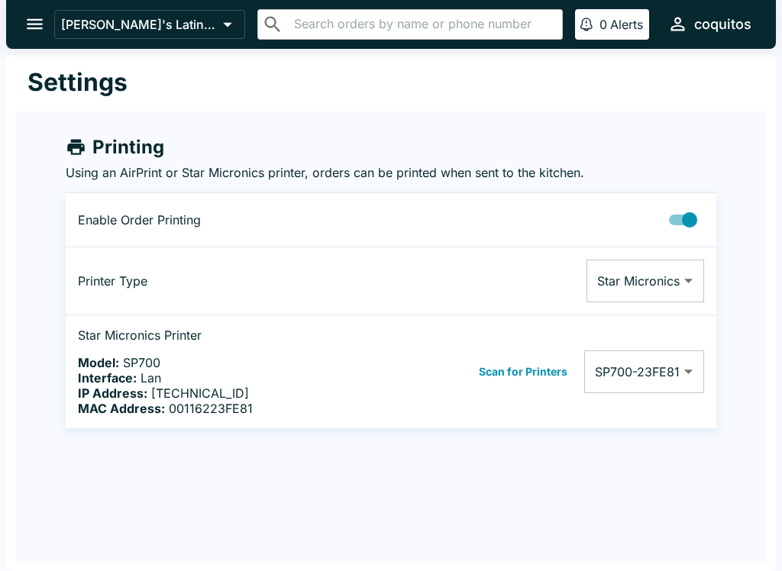
click at [20, 15] on button "open drawer" at bounding box center [34, 24] width 39 height 39
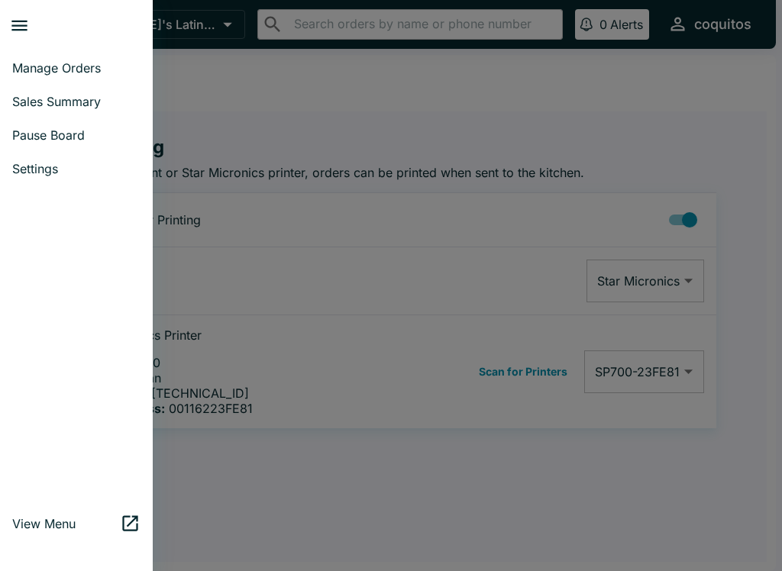
click at [82, 54] on link "Manage Orders" at bounding box center [76, 68] width 153 height 34
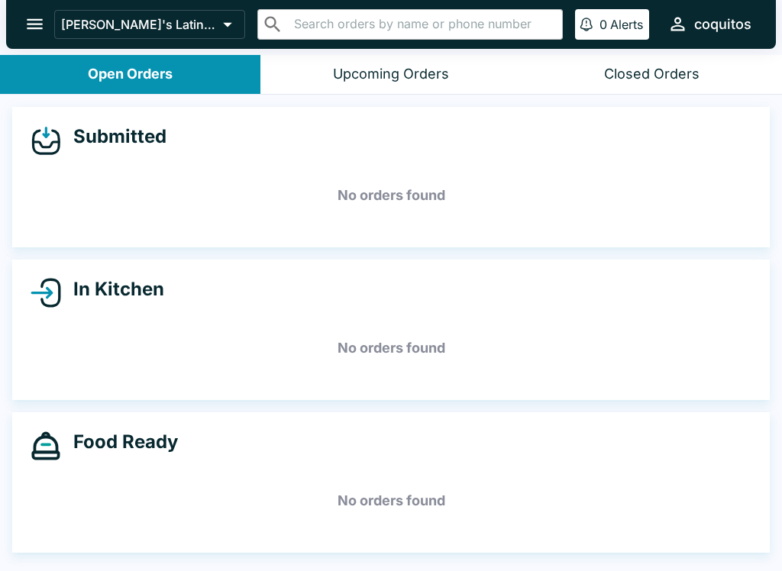
click at [38, 34] on icon "open drawer" at bounding box center [34, 24] width 21 height 21
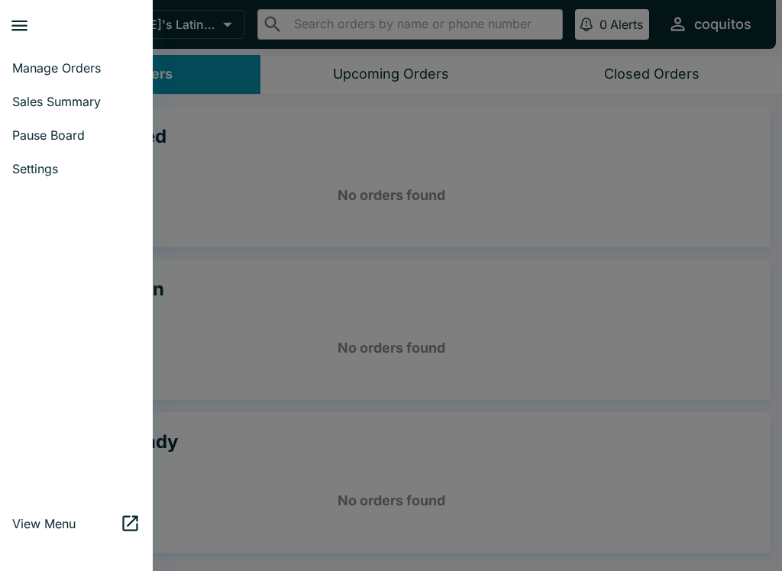
click at [108, 72] on span "Manage Orders" at bounding box center [76, 67] width 128 height 15
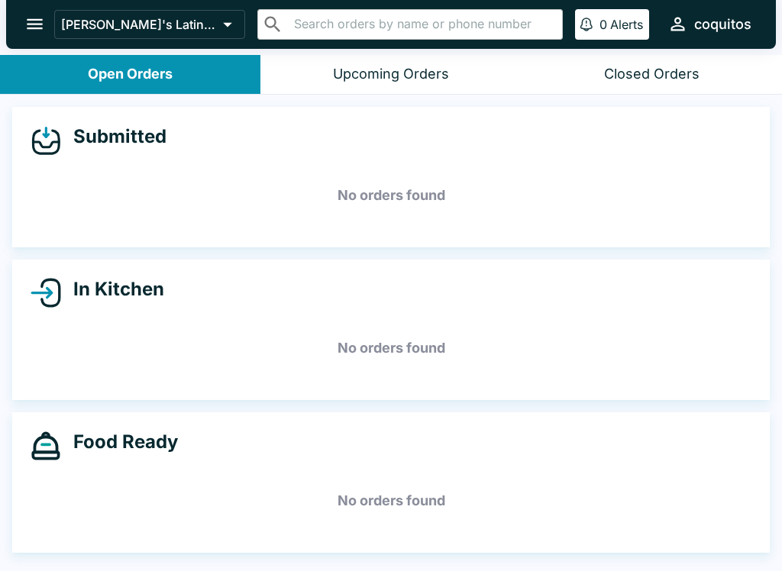
click at [660, 67] on div "Closed Orders" at bounding box center [651, 75] width 95 height 18
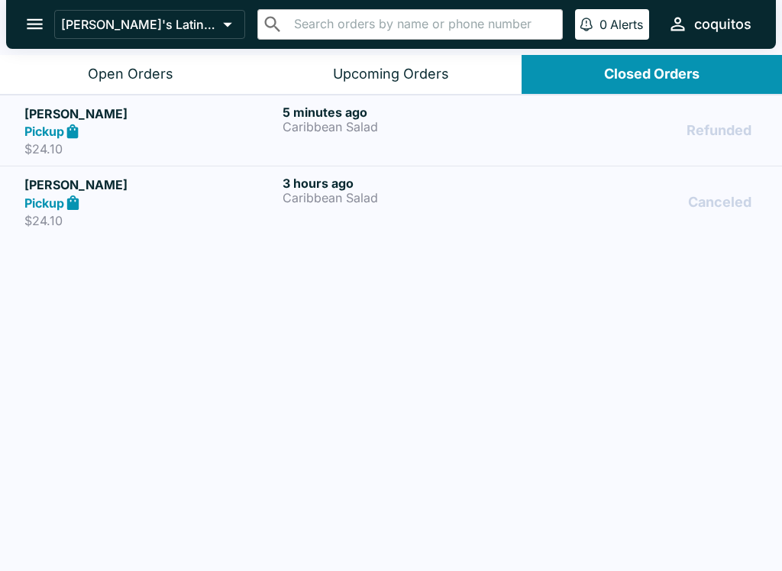
click at [159, 60] on button "Open Orders" at bounding box center [130, 74] width 260 height 39
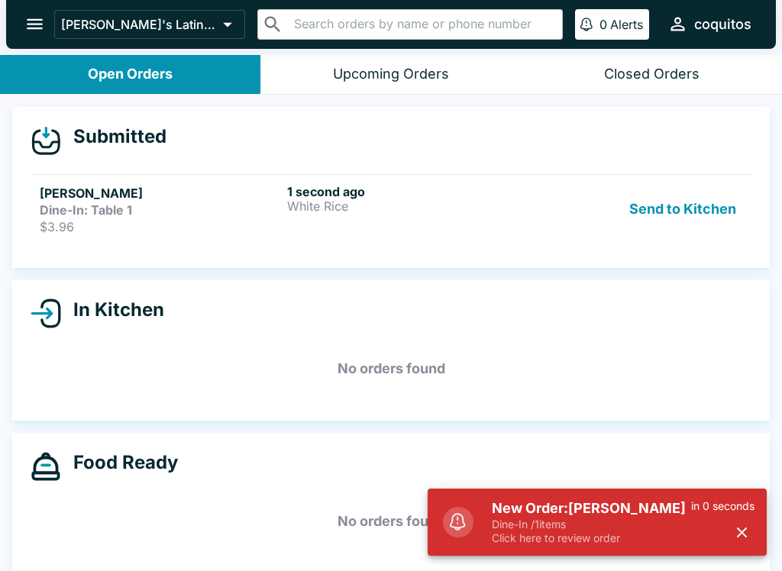
click at [658, 534] on p "Click here to review order" at bounding box center [591, 539] width 199 height 14
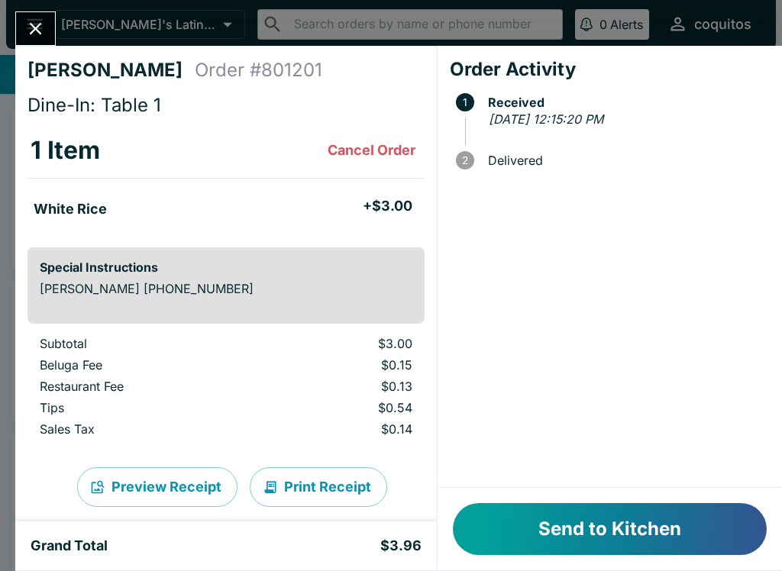
click at [665, 535] on button "Send to Kitchen" at bounding box center [610, 529] width 314 height 52
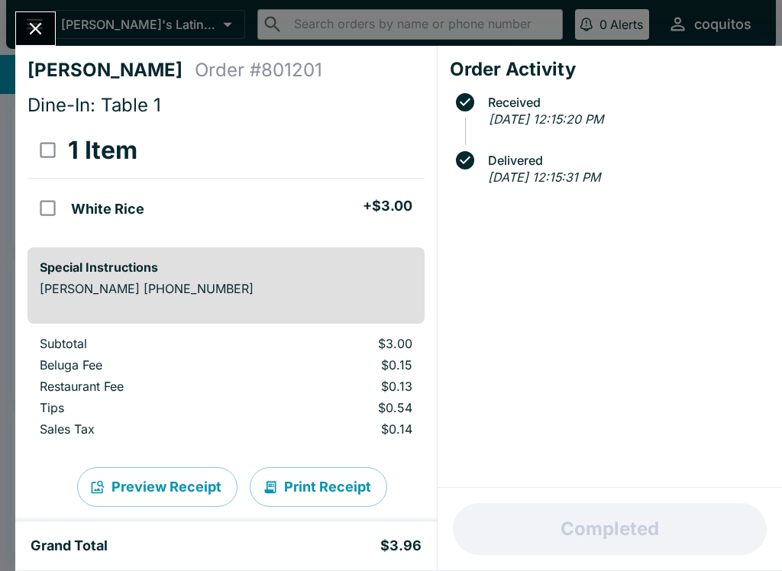
click at [36, 21] on icon "Close" at bounding box center [35, 28] width 21 height 21
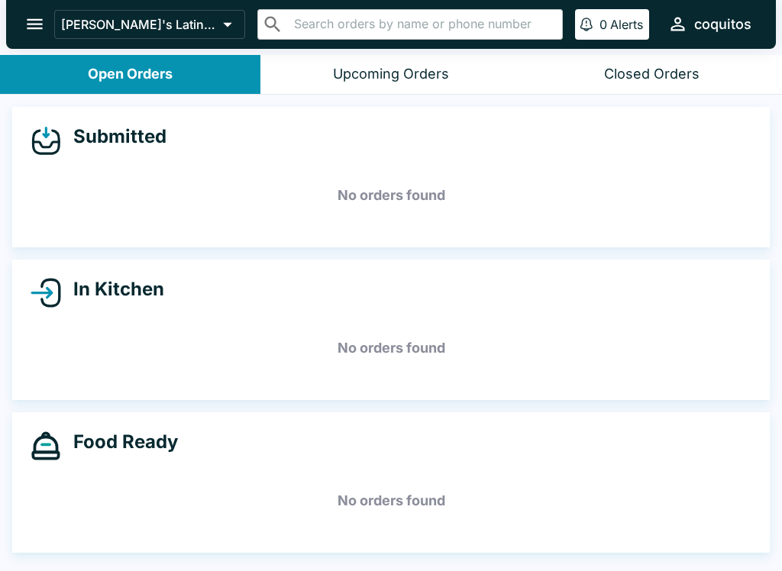
click at [256, 182] on h5 "No orders found" at bounding box center [391, 195] width 721 height 55
click at [284, 160] on div "Submitted No orders found" at bounding box center [391, 177] width 758 height 141
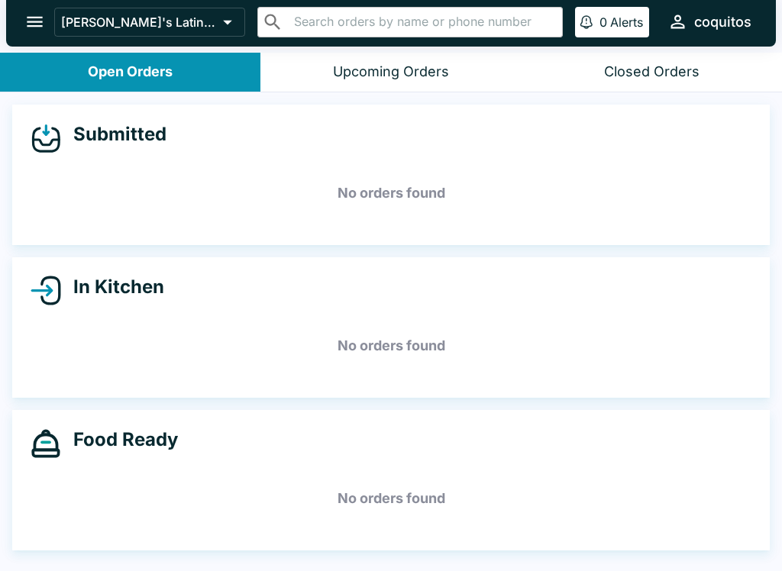
click at [646, 70] on div "Closed Orders" at bounding box center [651, 72] width 95 height 18
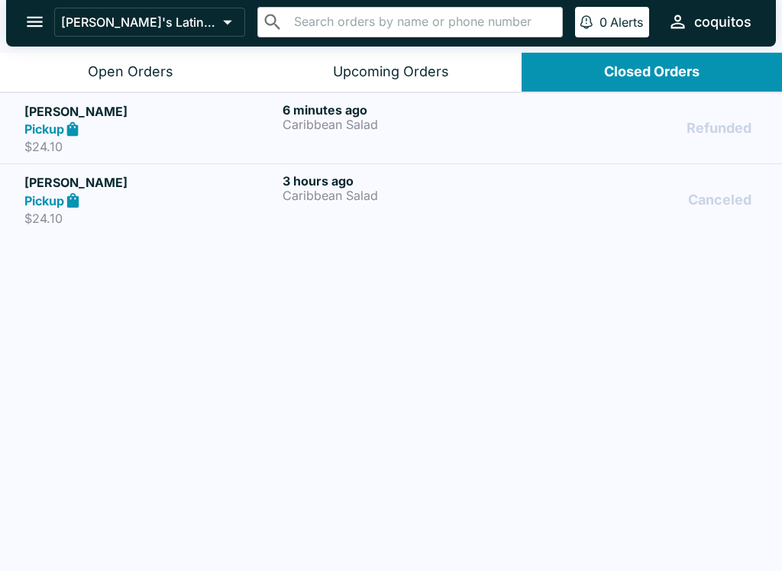
click at [296, 131] on p "Caribbean Salad" at bounding box center [409, 125] width 252 height 14
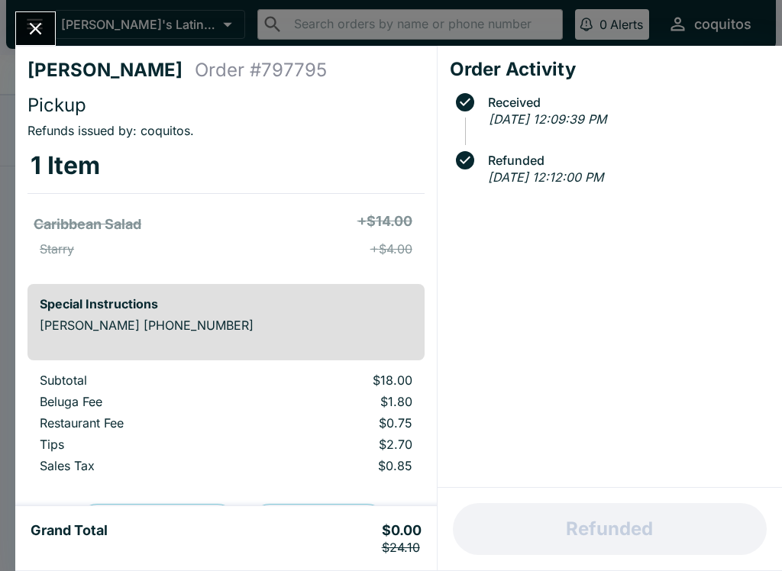
click at [411, 126] on p "Refunds issued by: coquitos ." at bounding box center [225, 130] width 397 height 15
click at [47, 36] on button "Close" at bounding box center [35, 28] width 39 height 33
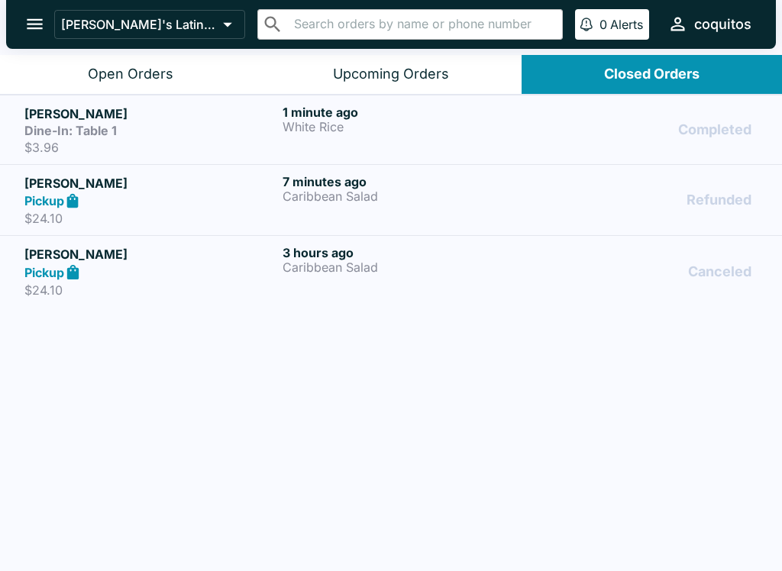
click at [707, 139] on div "Completed" at bounding box center [650, 130] width 216 height 50
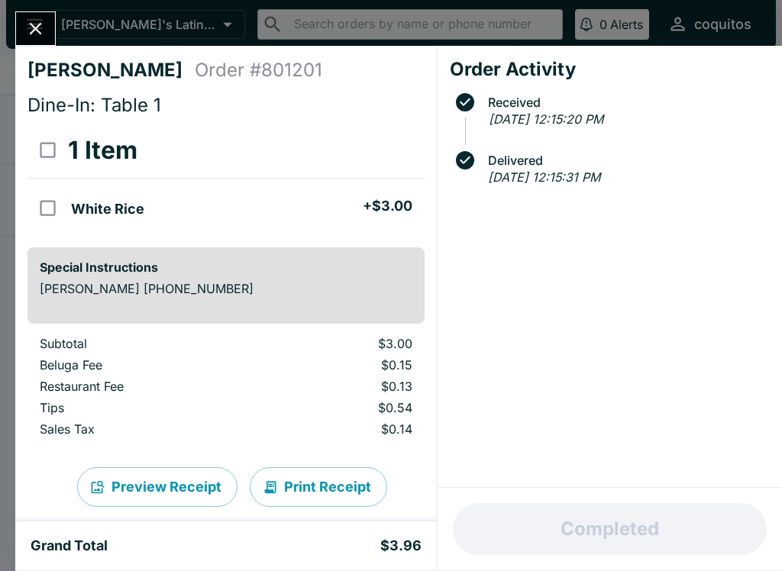
click at [57, 144] on input "select all" at bounding box center [48, 150] width 34 height 34
checkbox input "true"
click at [414, 148] on button "Refund" at bounding box center [382, 150] width 79 height 38
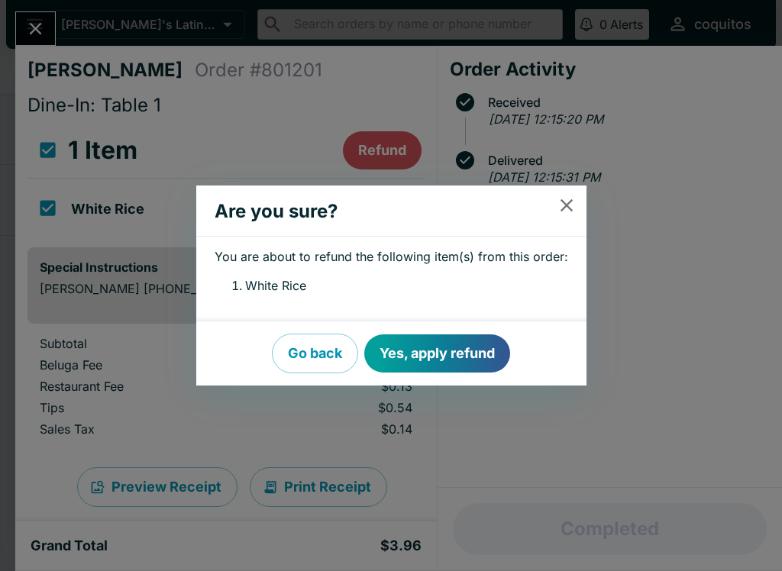
click at [482, 357] on button "Yes, apply refund" at bounding box center [437, 354] width 146 height 38
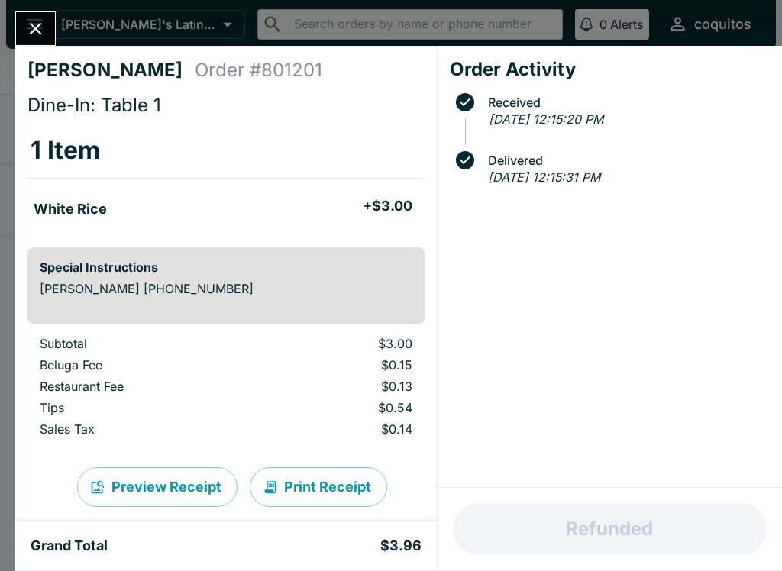
click at [53, 37] on button "Close" at bounding box center [35, 28] width 39 height 33
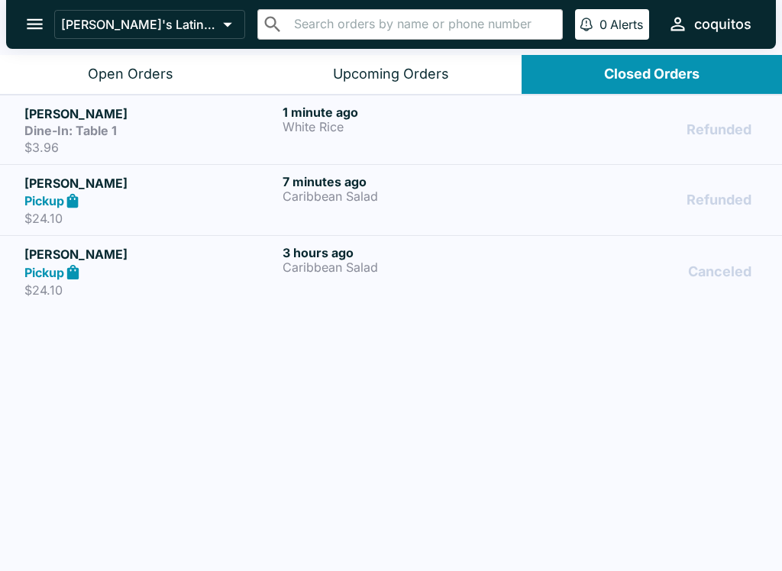
click at [163, 63] on button "Open Orders" at bounding box center [130, 74] width 260 height 39
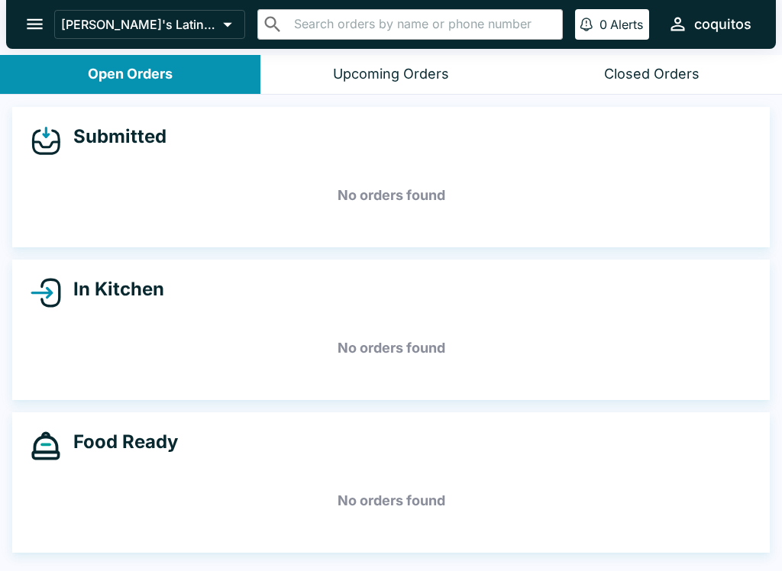
click at [40, 23] on icon "open drawer" at bounding box center [34, 24] width 21 height 21
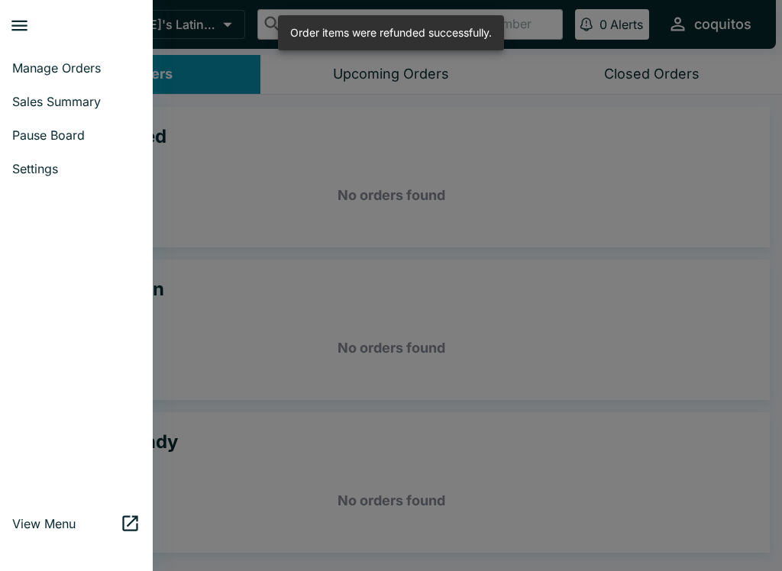
click at [109, 66] on span "Manage Orders" at bounding box center [76, 67] width 128 height 15
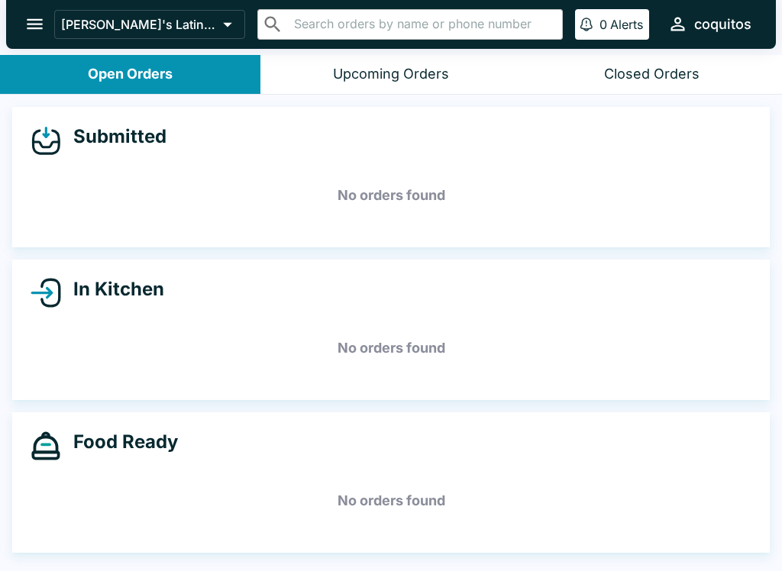
click at [23, 19] on button "open drawer" at bounding box center [34, 24] width 39 height 39
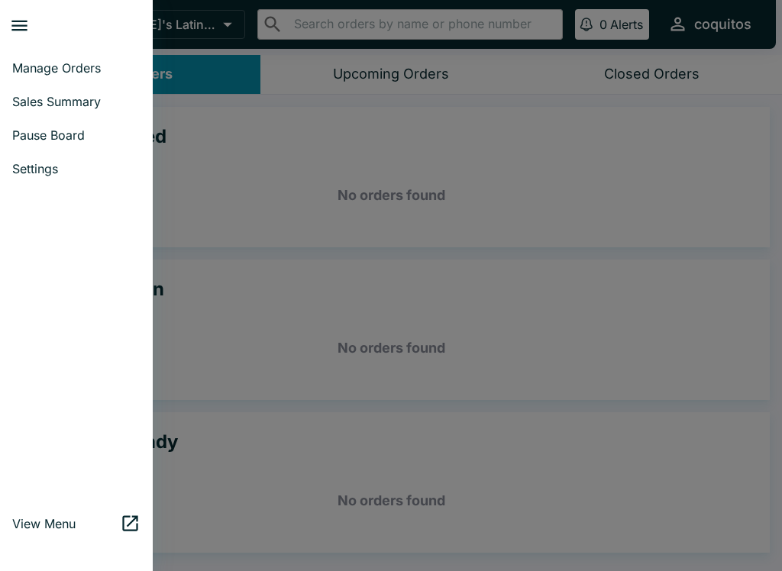
click at [80, 92] on link "Sales Summary" at bounding box center [76, 102] width 153 height 34
select select "03:00"
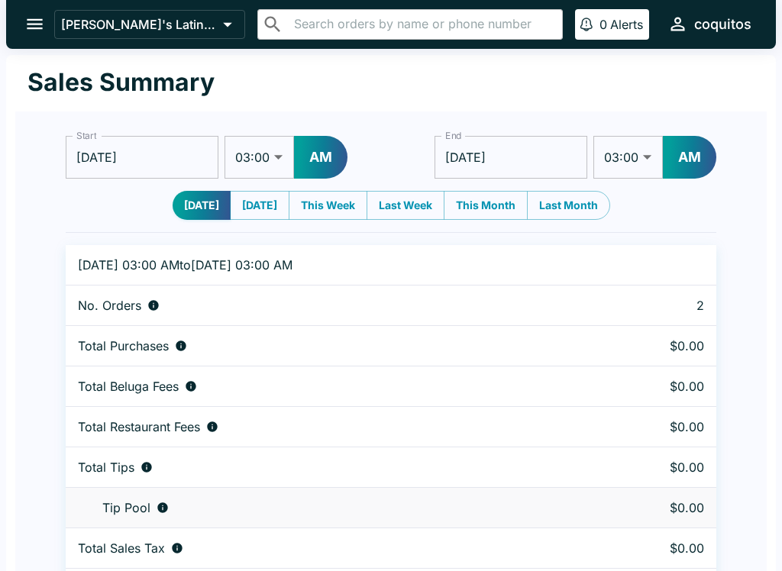
scroll to position [47, 0]
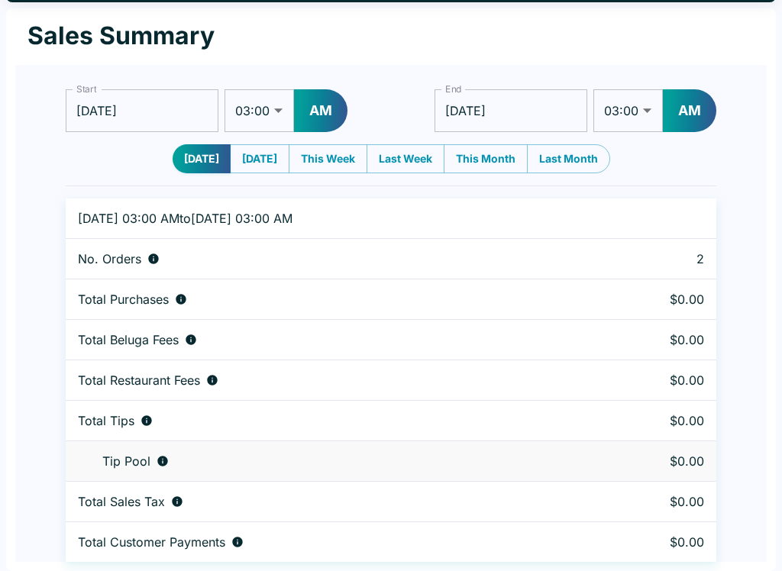
click at [709, 516] on td "$0.00" at bounding box center [652, 502] width 128 height 40
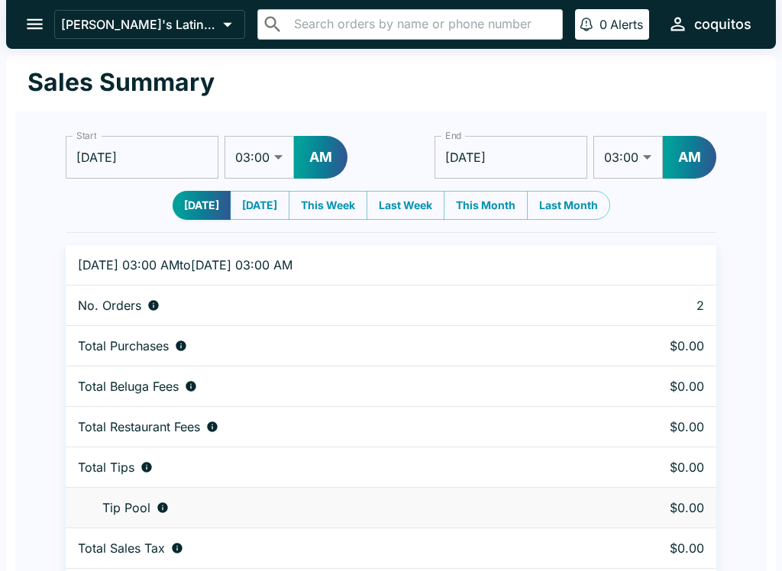
click at [44, 24] on icon "open drawer" at bounding box center [34, 24] width 21 height 21
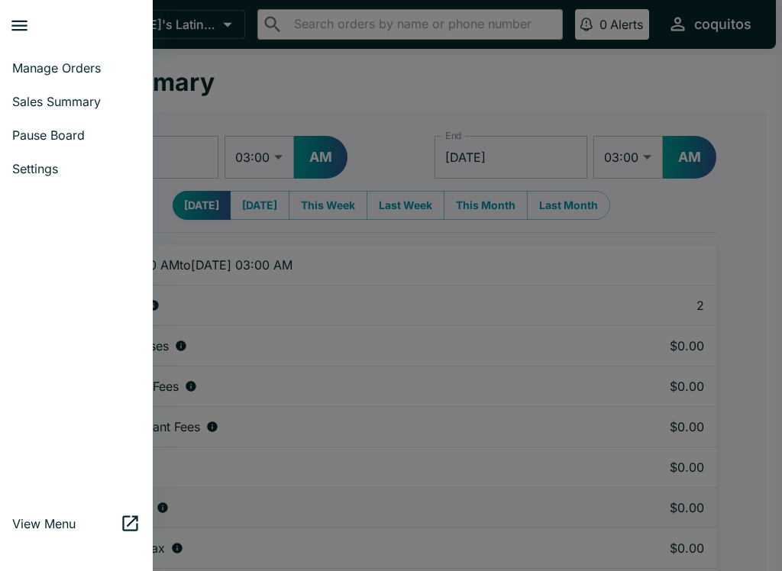
click at [372, 84] on div at bounding box center [391, 285] width 782 height 571
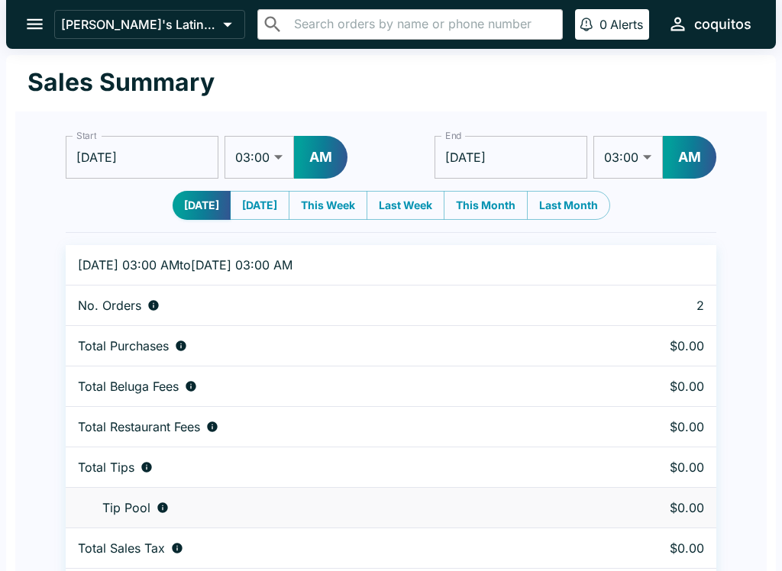
click at [46, 24] on button "open drawer" at bounding box center [34, 24] width 39 height 39
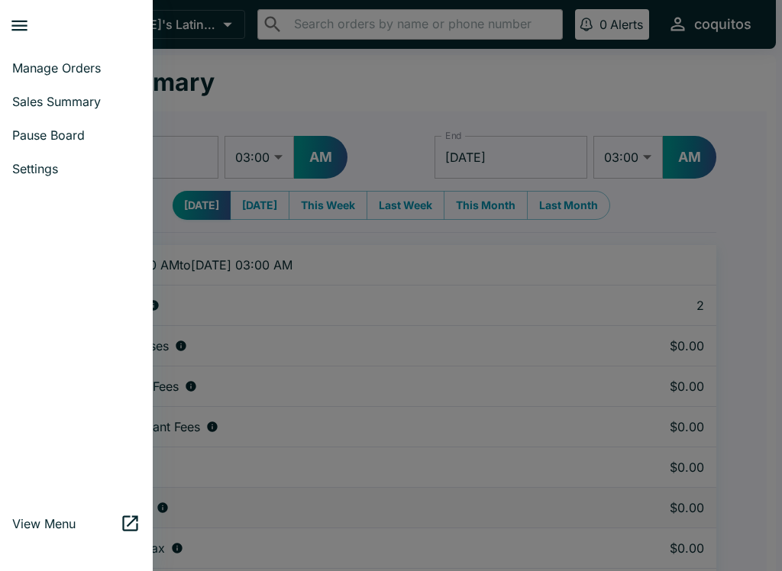
click at [89, 53] on link "Manage Orders" at bounding box center [76, 68] width 153 height 34
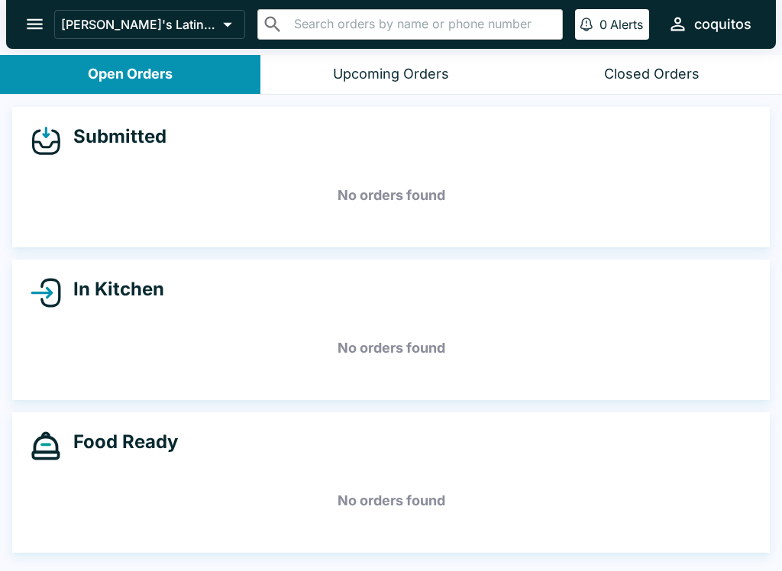
click at [638, 70] on div "Closed Orders" at bounding box center [651, 75] width 95 height 18
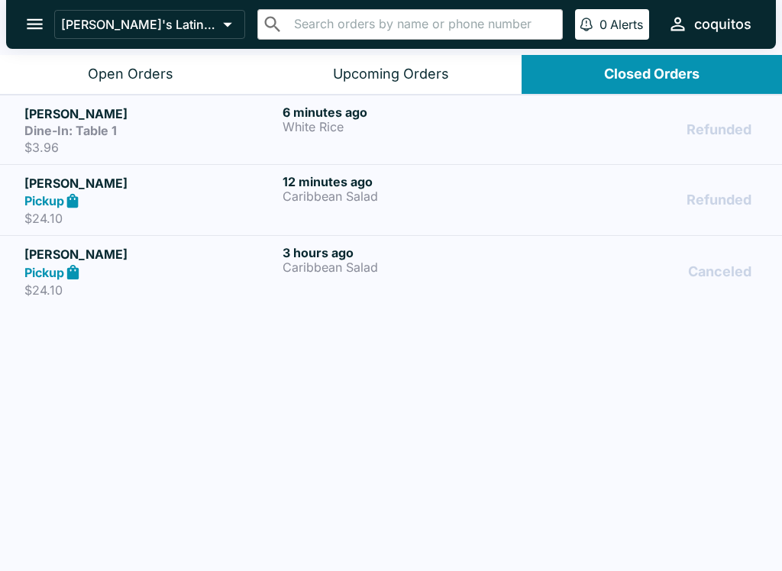
click at [343, 122] on p "White Rice" at bounding box center [409, 127] width 252 height 14
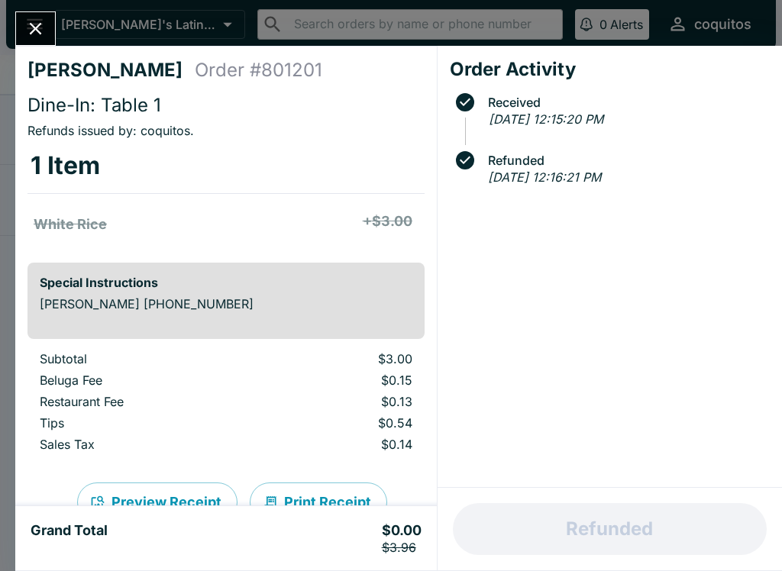
click at [41, 24] on icon "Close" at bounding box center [36, 29] width 12 height 12
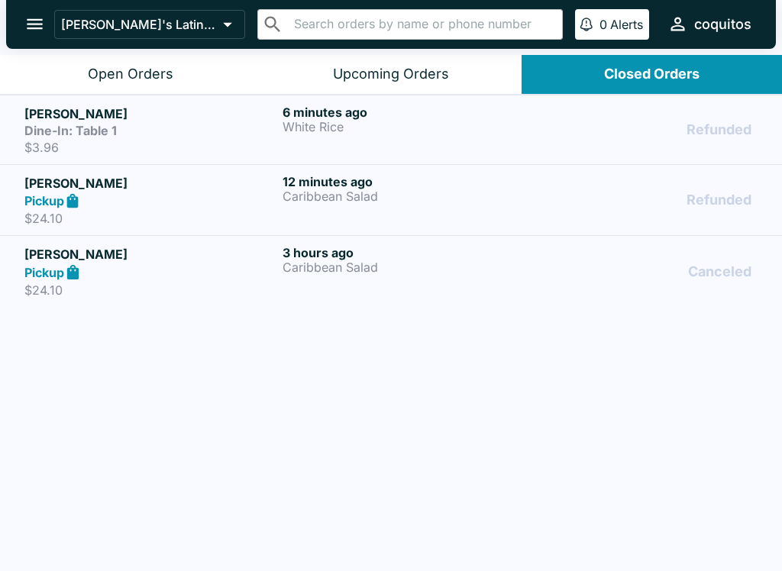
click at [42, 16] on icon "open drawer" at bounding box center [34, 24] width 21 height 21
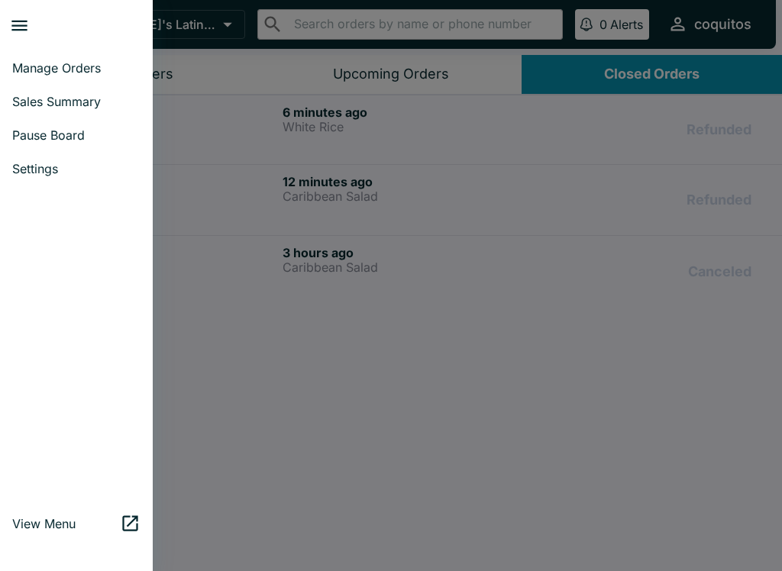
click at [652, 311] on div at bounding box center [391, 285] width 782 height 571
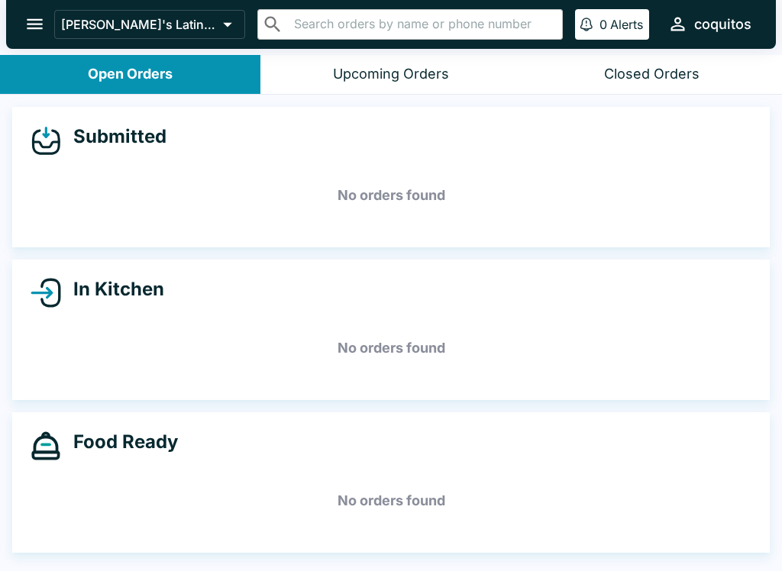
click at [40, 9] on button "open drawer" at bounding box center [34, 24] width 39 height 39
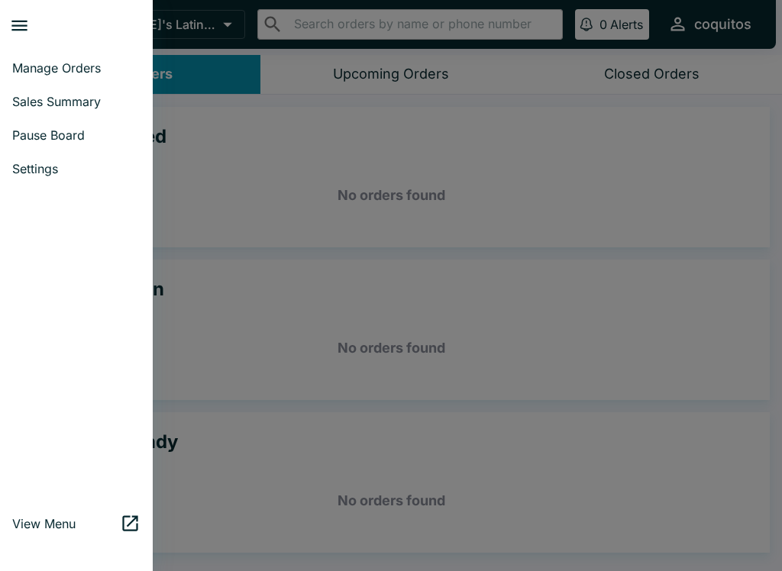
click at [83, 513] on link "View Menu" at bounding box center [76, 524] width 153 height 34
